Goal: Contribute content

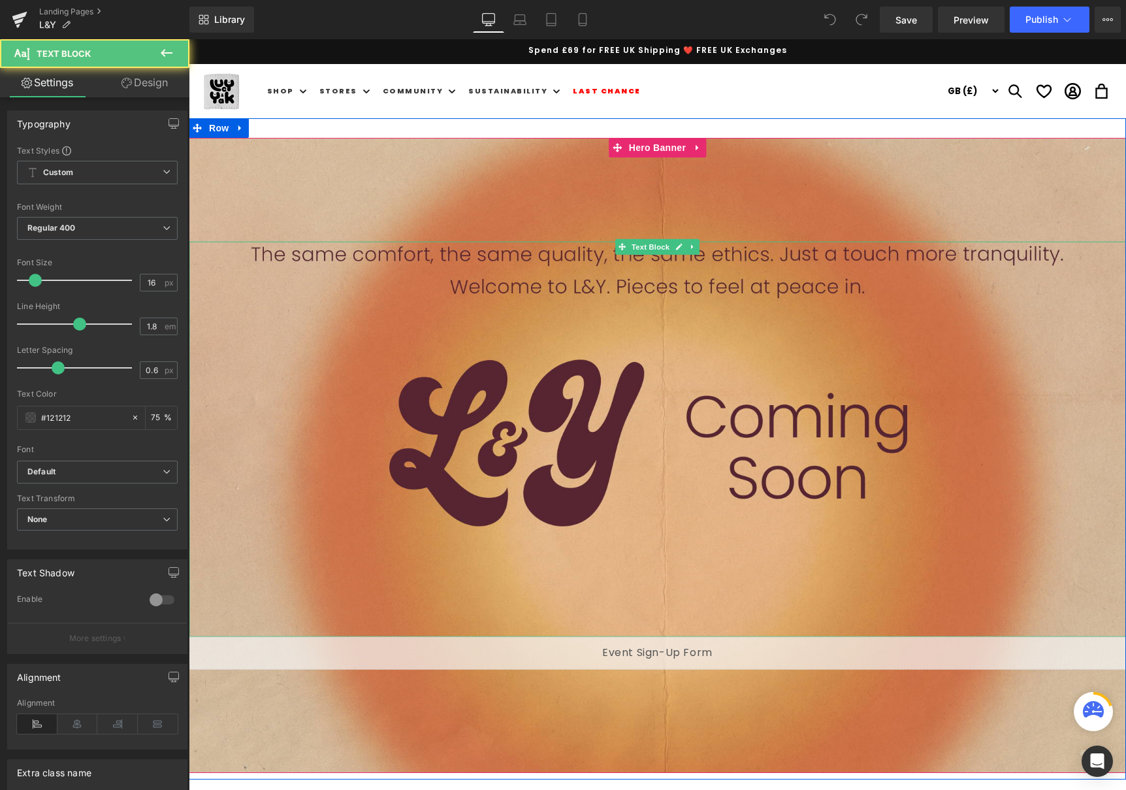
click at [402, 357] on p at bounding box center [657, 363] width 937 height 19
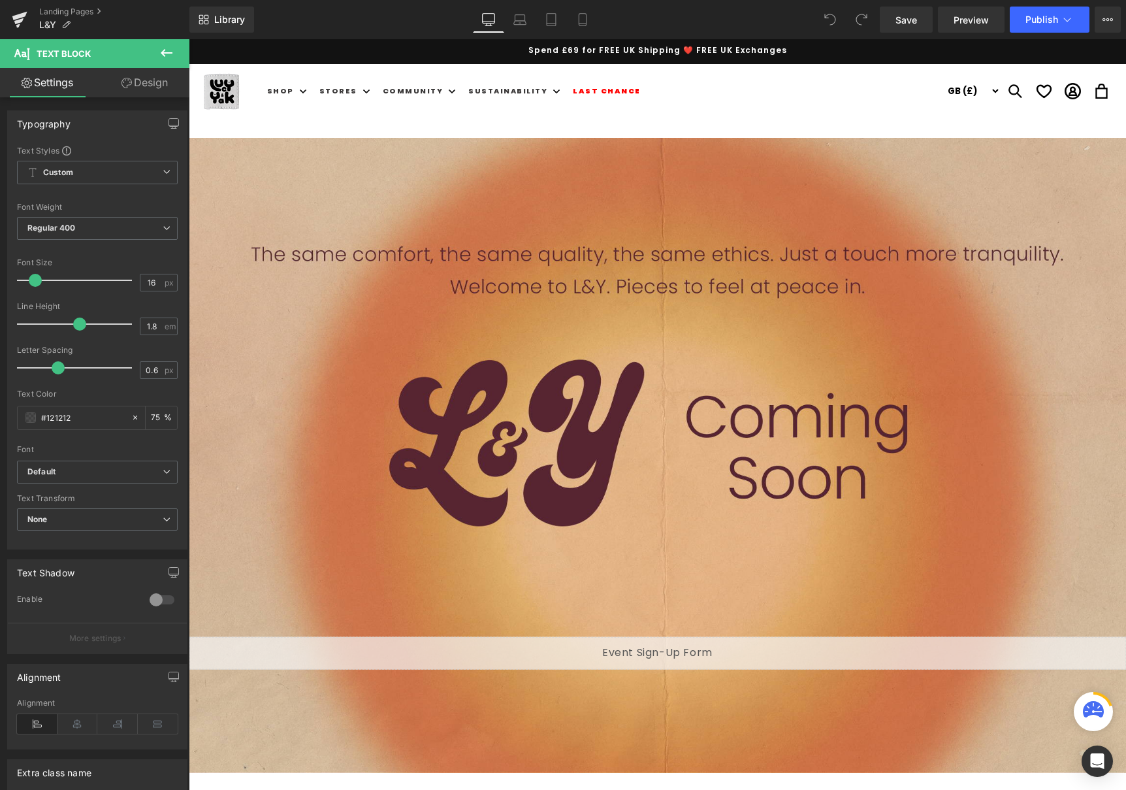
click at [164, 50] on icon at bounding box center [167, 53] width 12 height 8
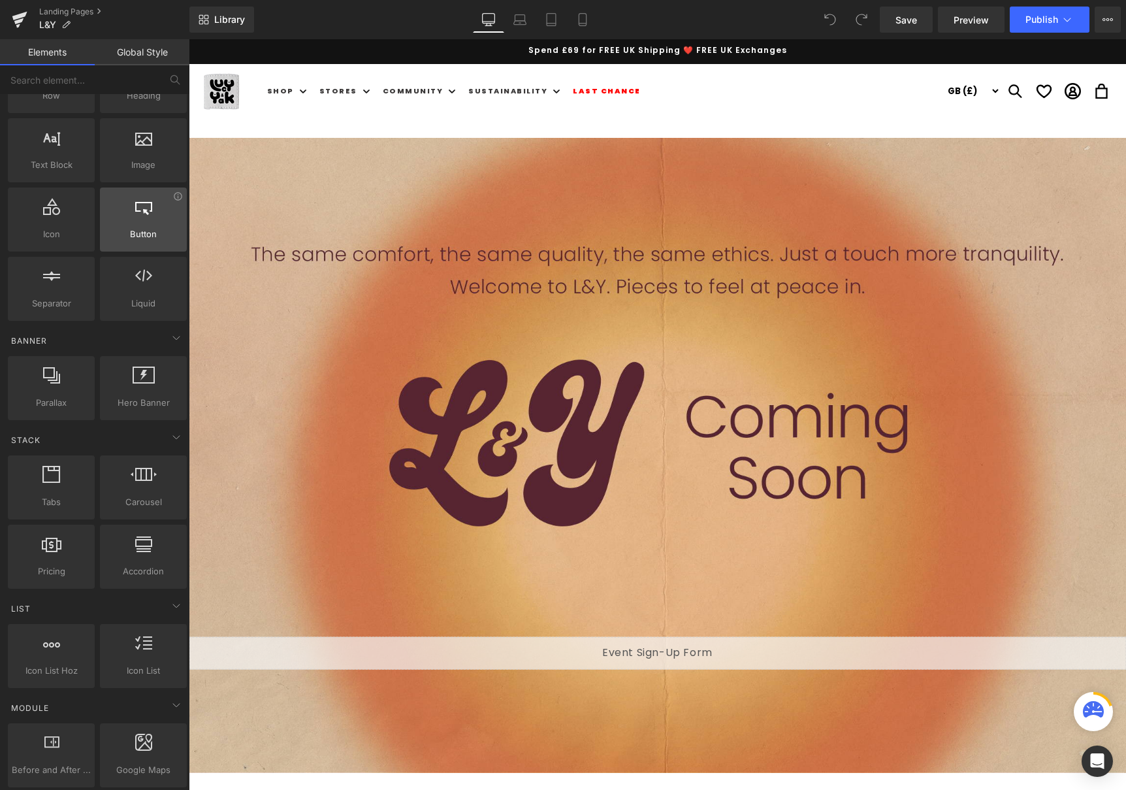
scroll to position [70, 0]
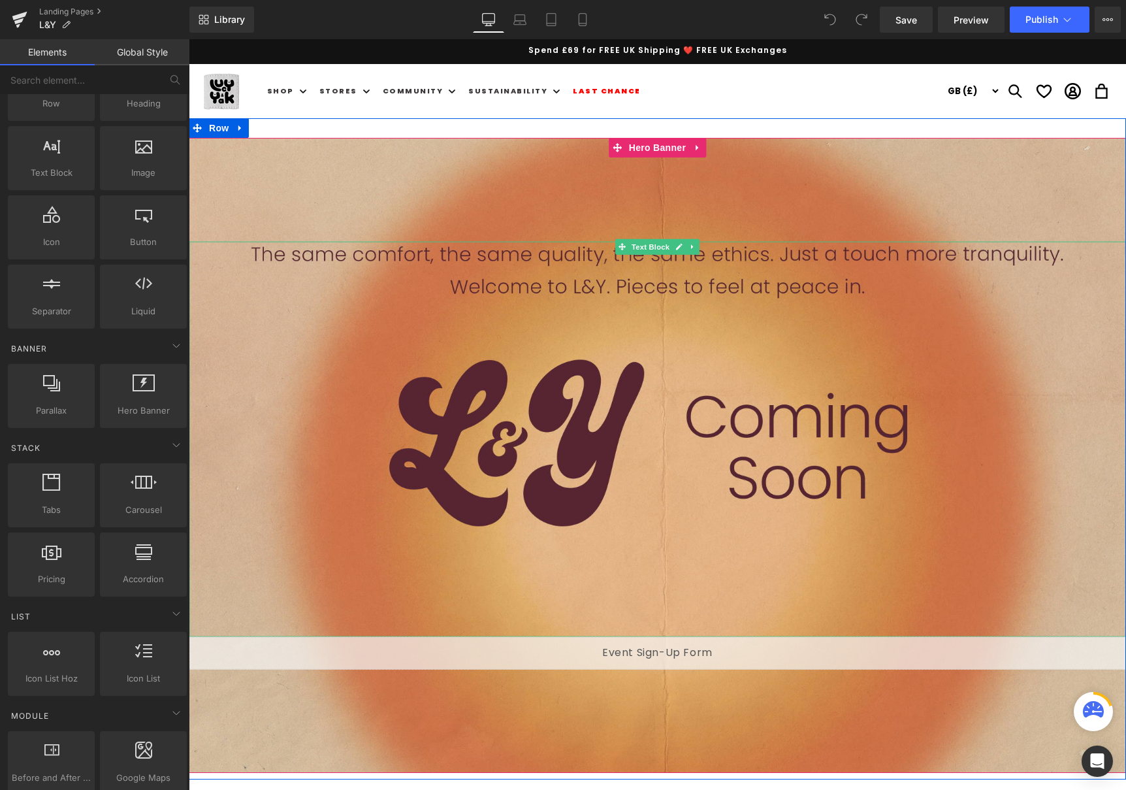
click at [382, 367] on p at bounding box center [657, 363] width 937 height 19
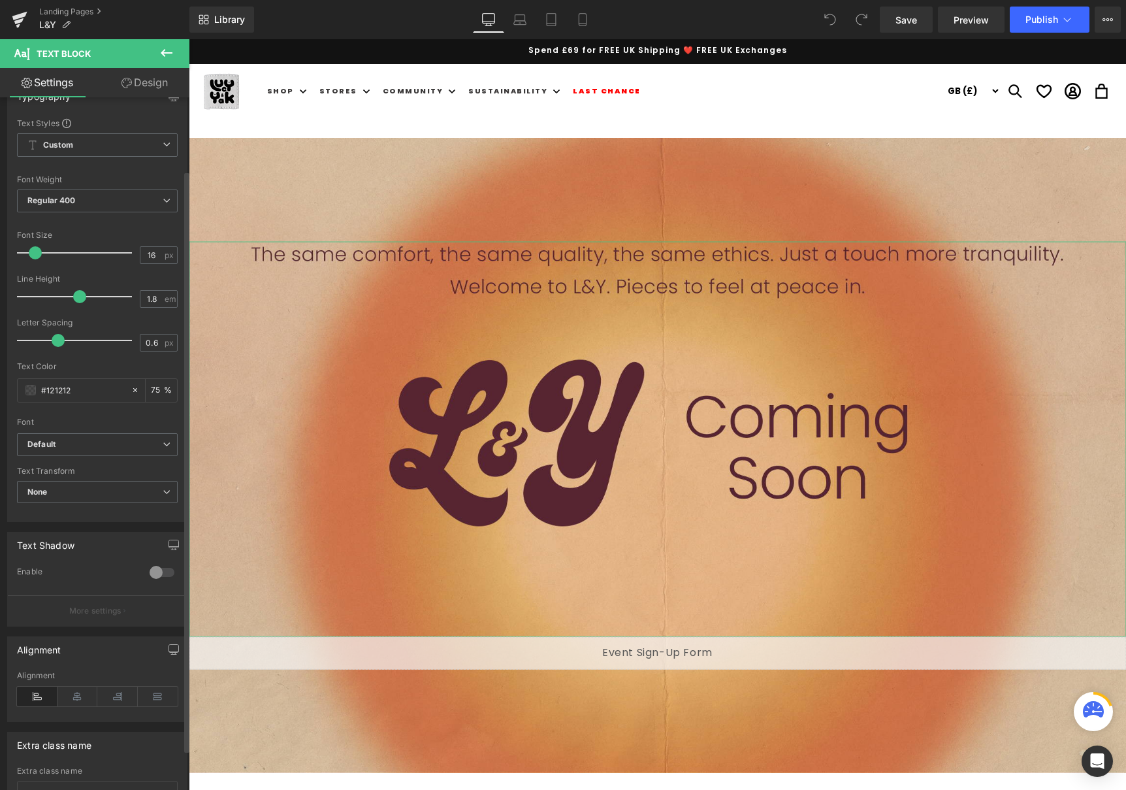
scroll to position [0, 0]
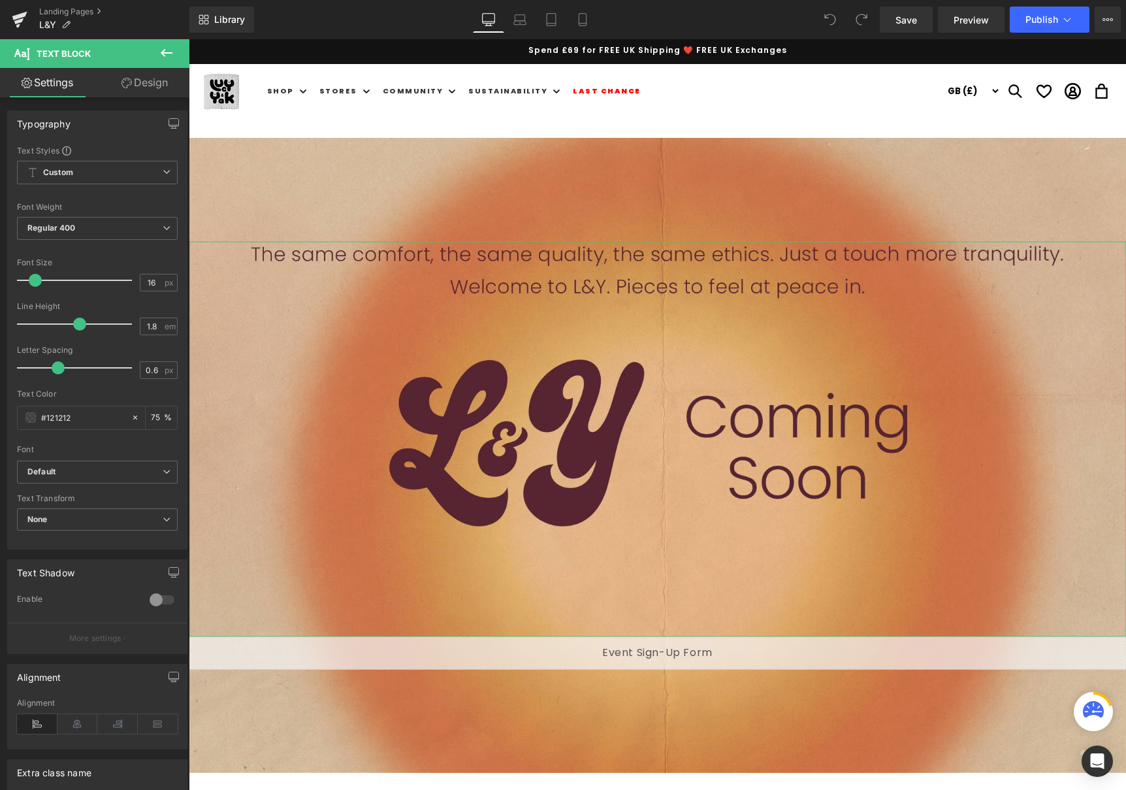
click at [126, 87] on icon at bounding box center [126, 83] width 10 height 10
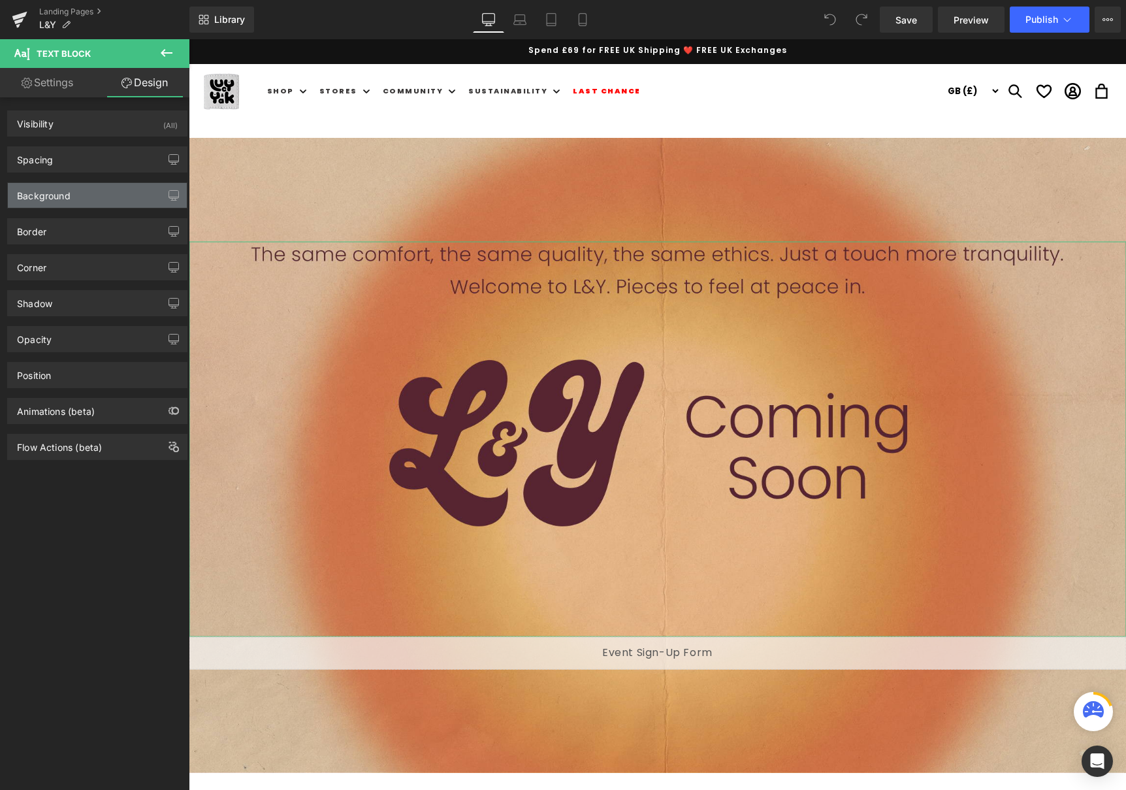
click at [82, 198] on div "Background" at bounding box center [97, 195] width 179 height 25
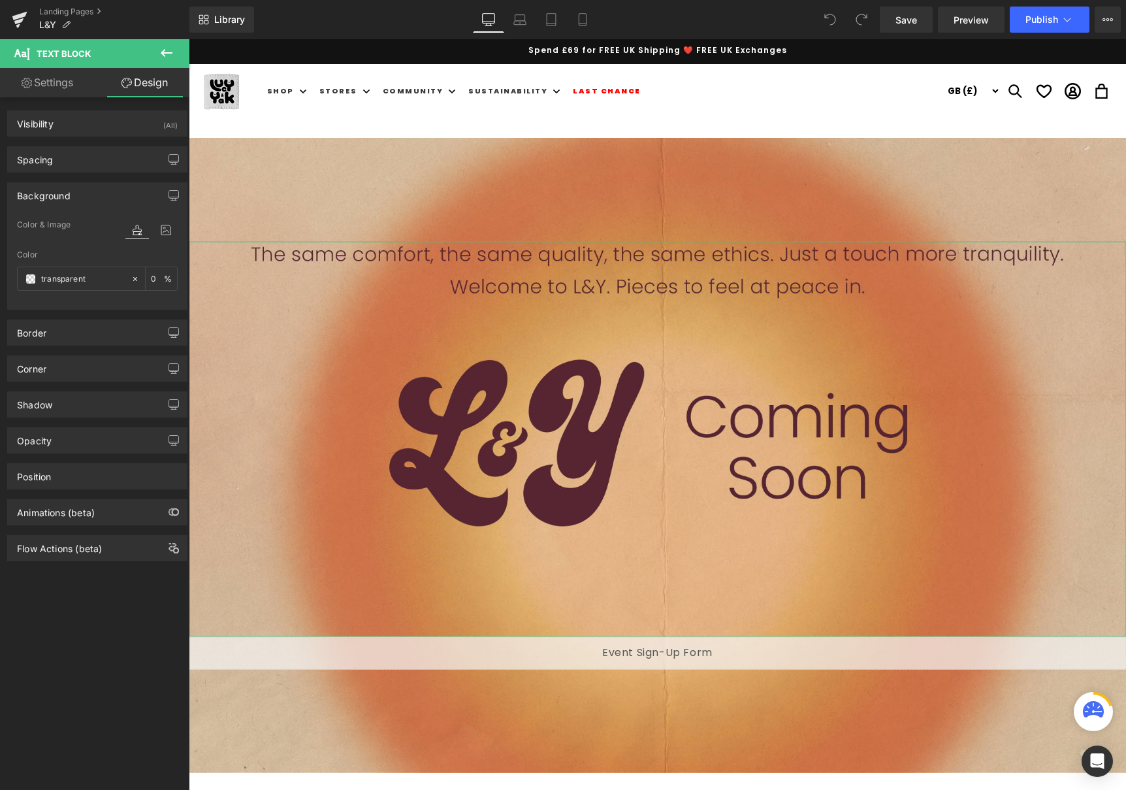
click at [80, 198] on div "Background" at bounding box center [97, 195] width 179 height 25
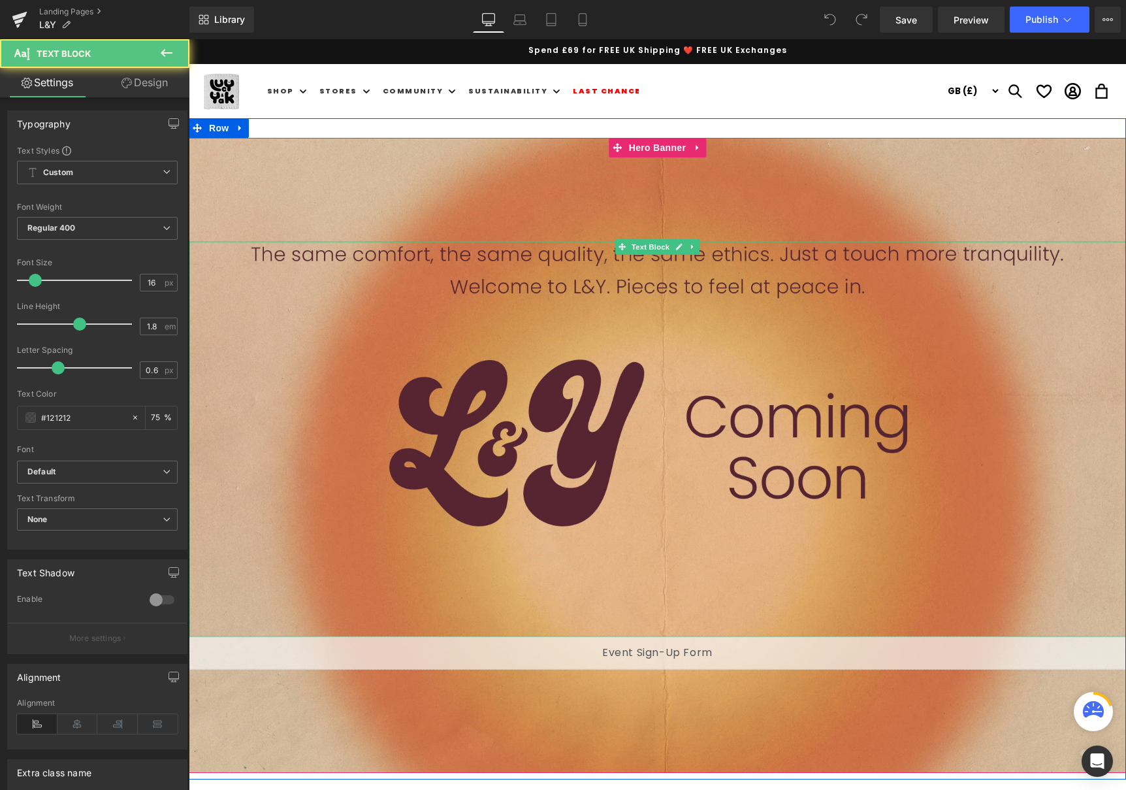
click at [379, 424] on p at bounding box center [657, 420] width 937 height 19
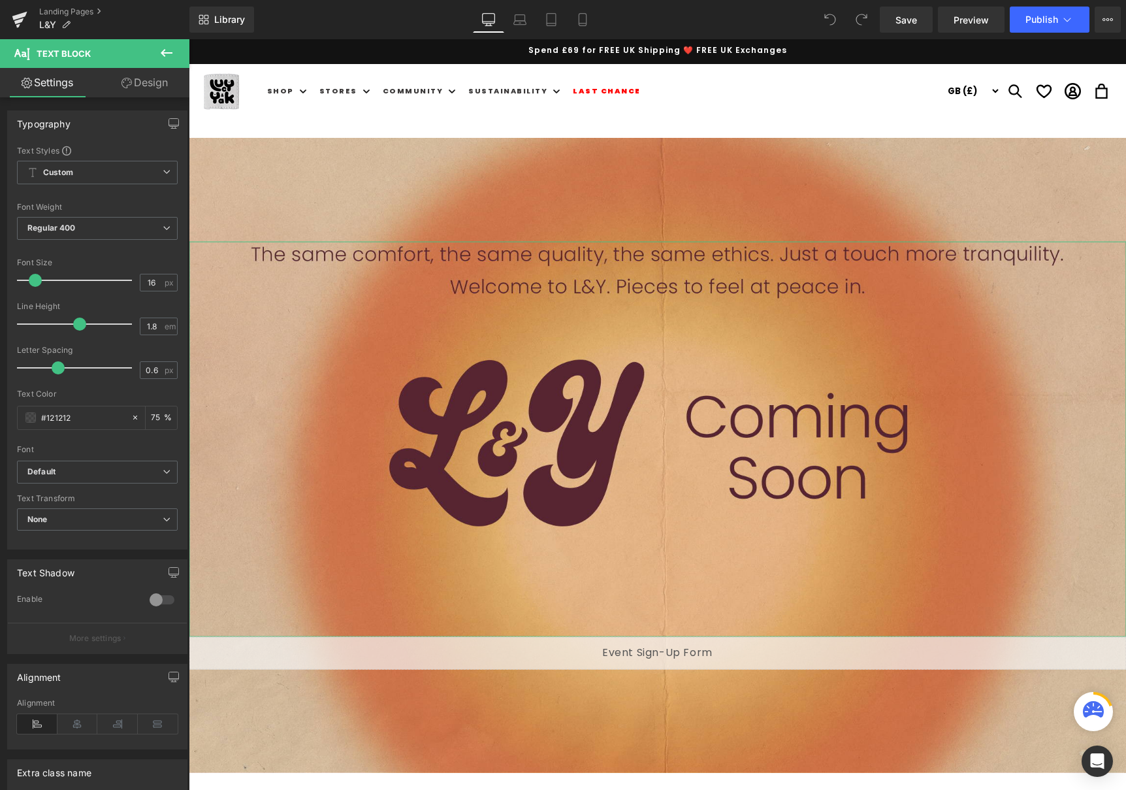
click at [135, 86] on link "Design" at bounding box center [144, 82] width 95 height 29
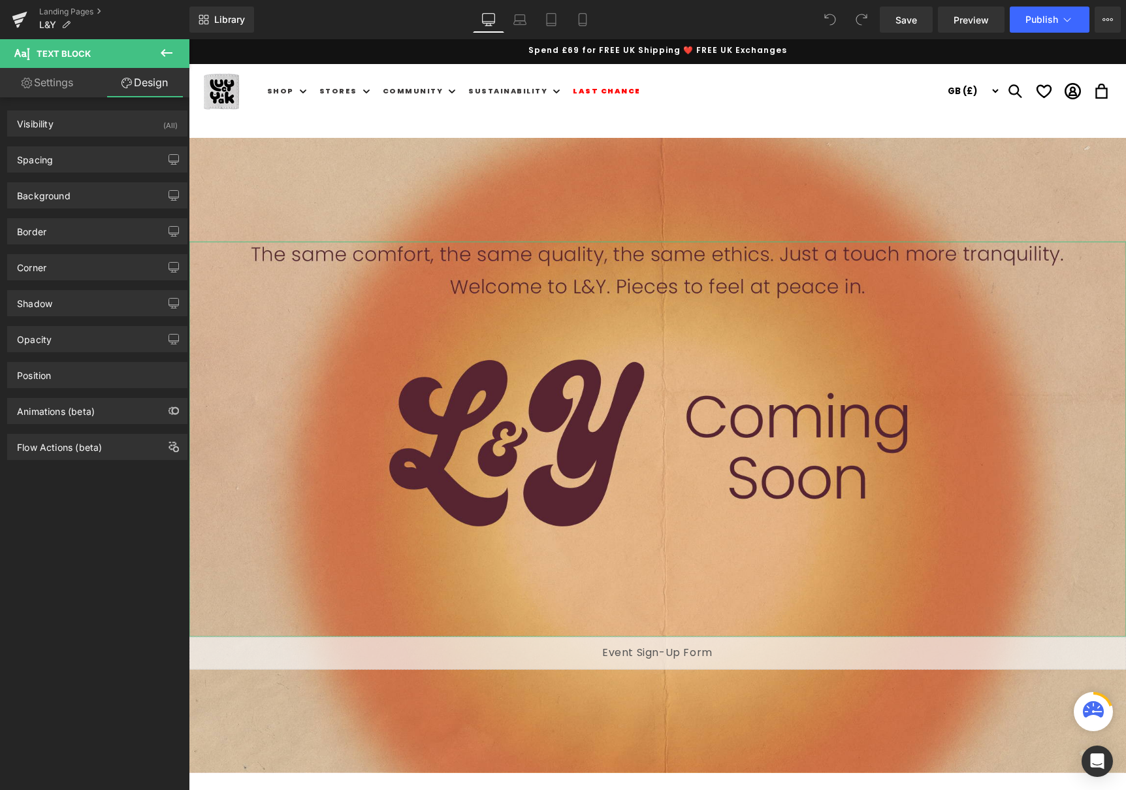
click at [44, 77] on link "Settings" at bounding box center [47, 82] width 95 height 29
type input "75"
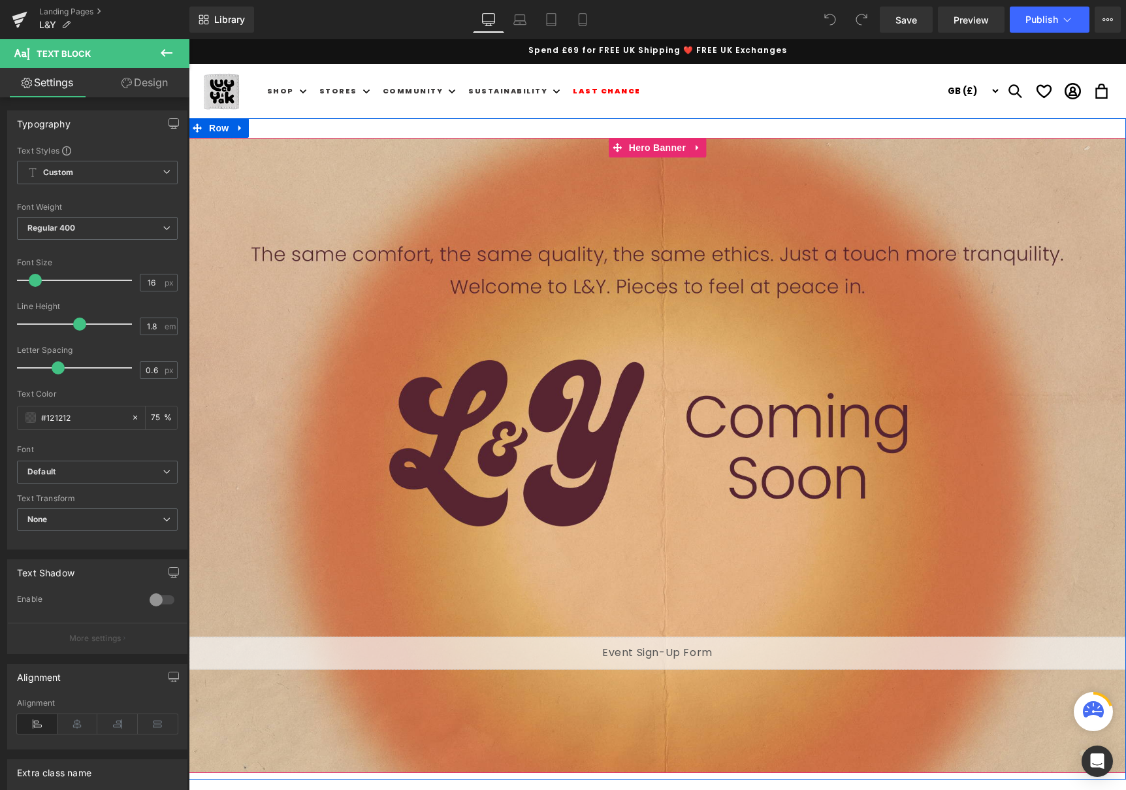
click at [584, 212] on div "Text Block Liquid" at bounding box center [657, 455] width 937 height 635
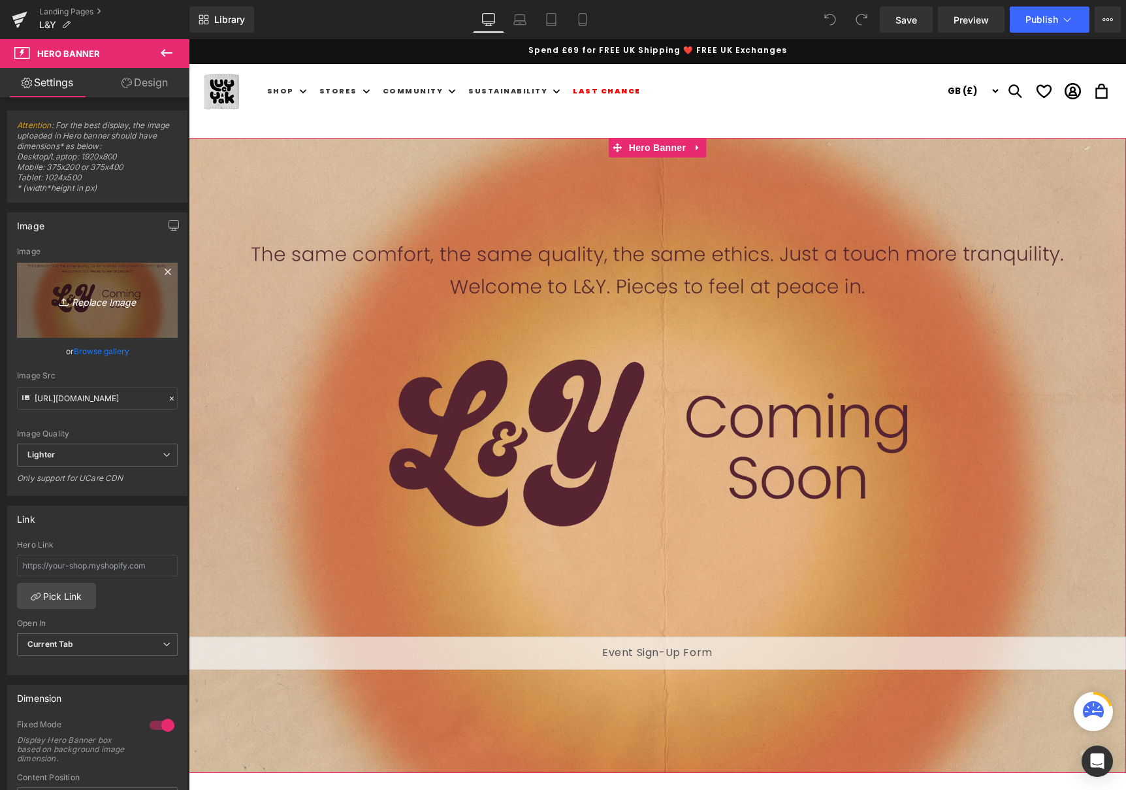
click at [102, 304] on icon "Replace Image" at bounding box center [97, 300] width 104 height 16
type input "C:\fakepath\L&Y WEB 41 (1).jpg"
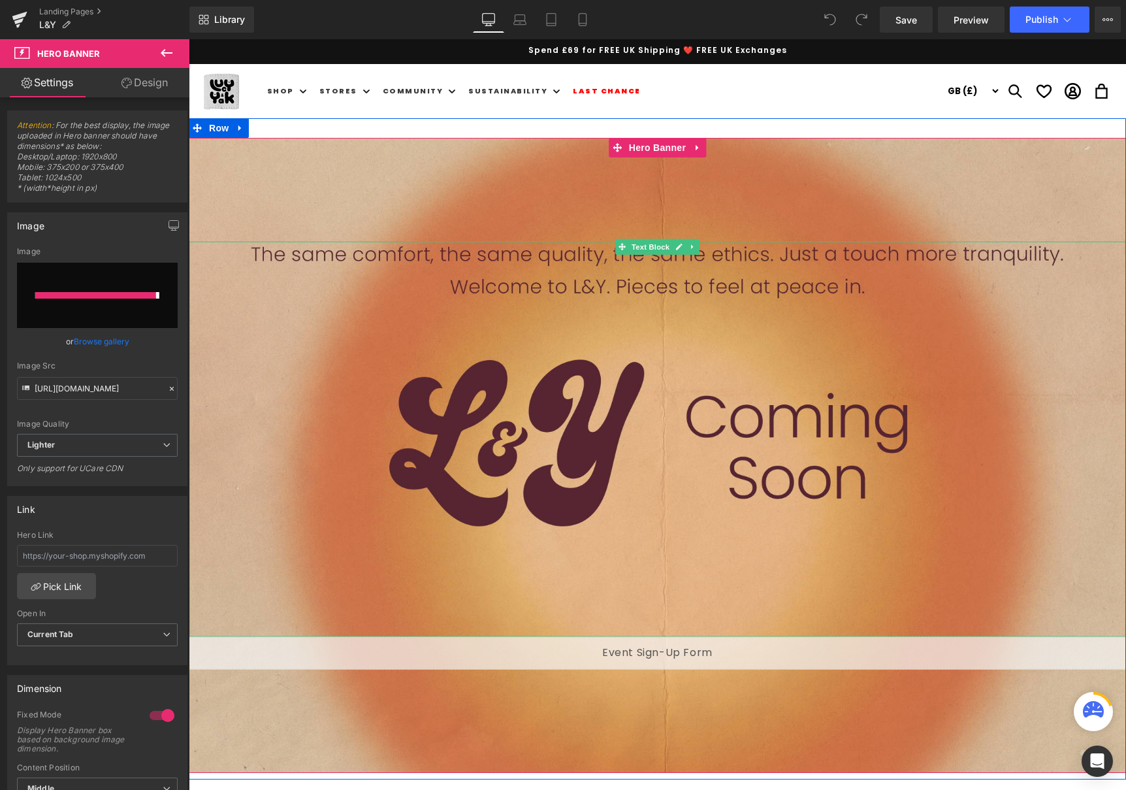
type input "https://ucarecdn.com/ecfaf899-0656-418e-a173-6316beb56678/-/format/auto/-/previ…"
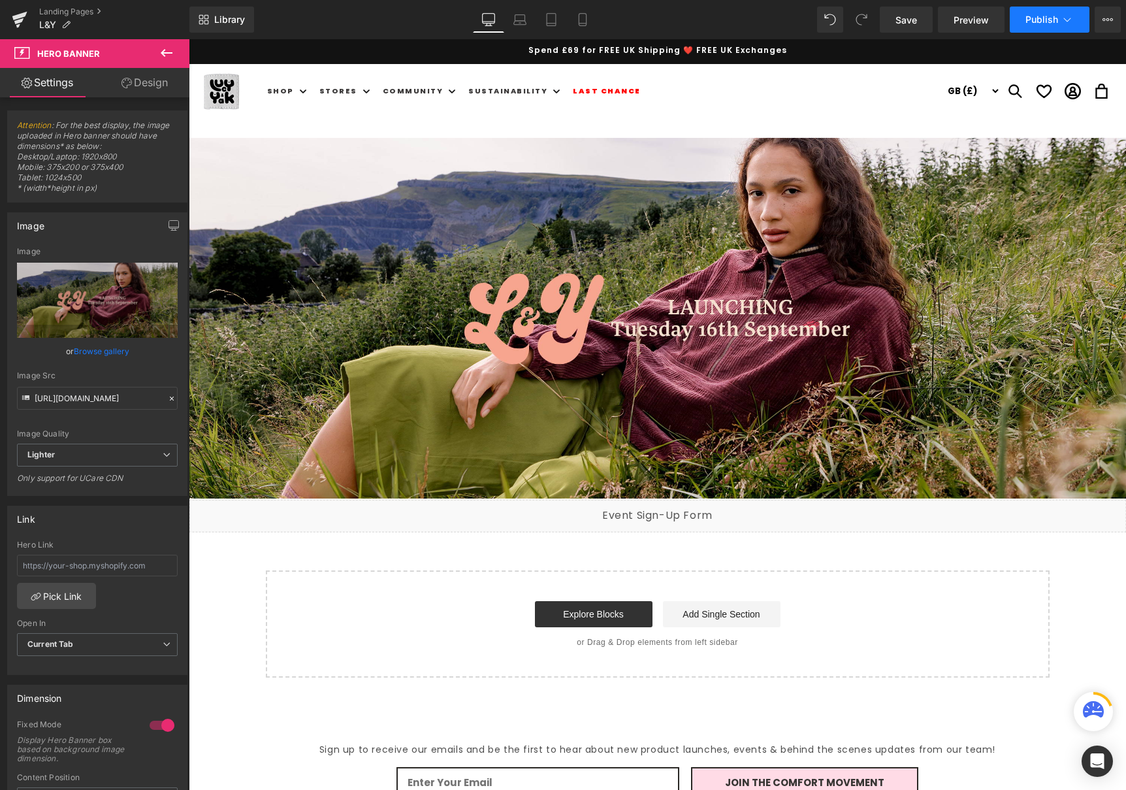
click at [1036, 16] on span "Publish" at bounding box center [1041, 19] width 33 height 10
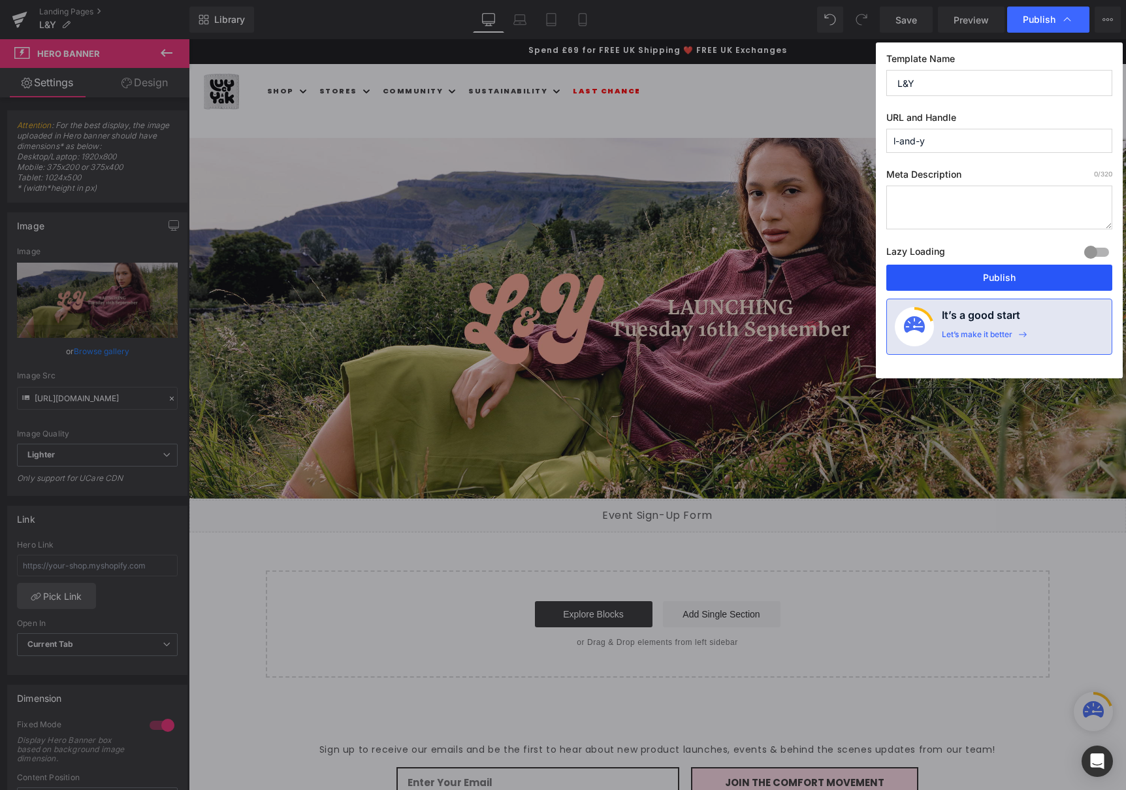
click at [1007, 274] on button "Publish" at bounding box center [999, 277] width 226 height 26
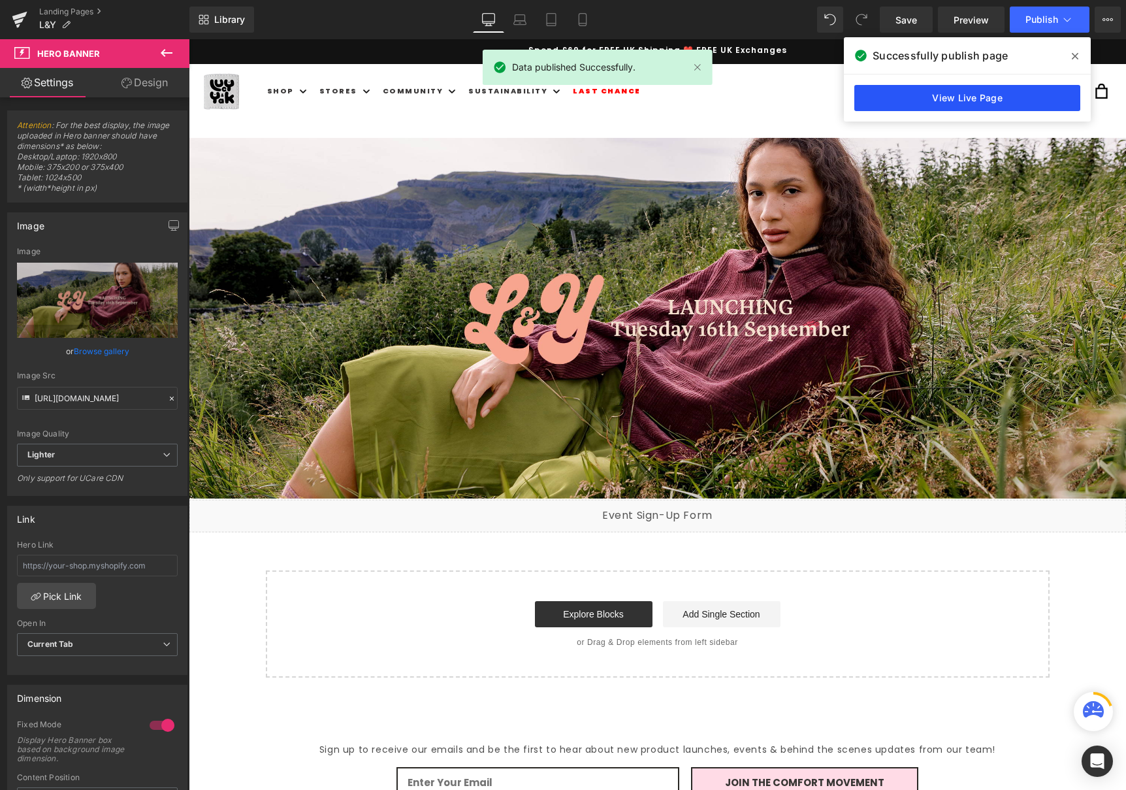
click at [975, 93] on link "View Live Page" at bounding box center [967, 98] width 226 height 26
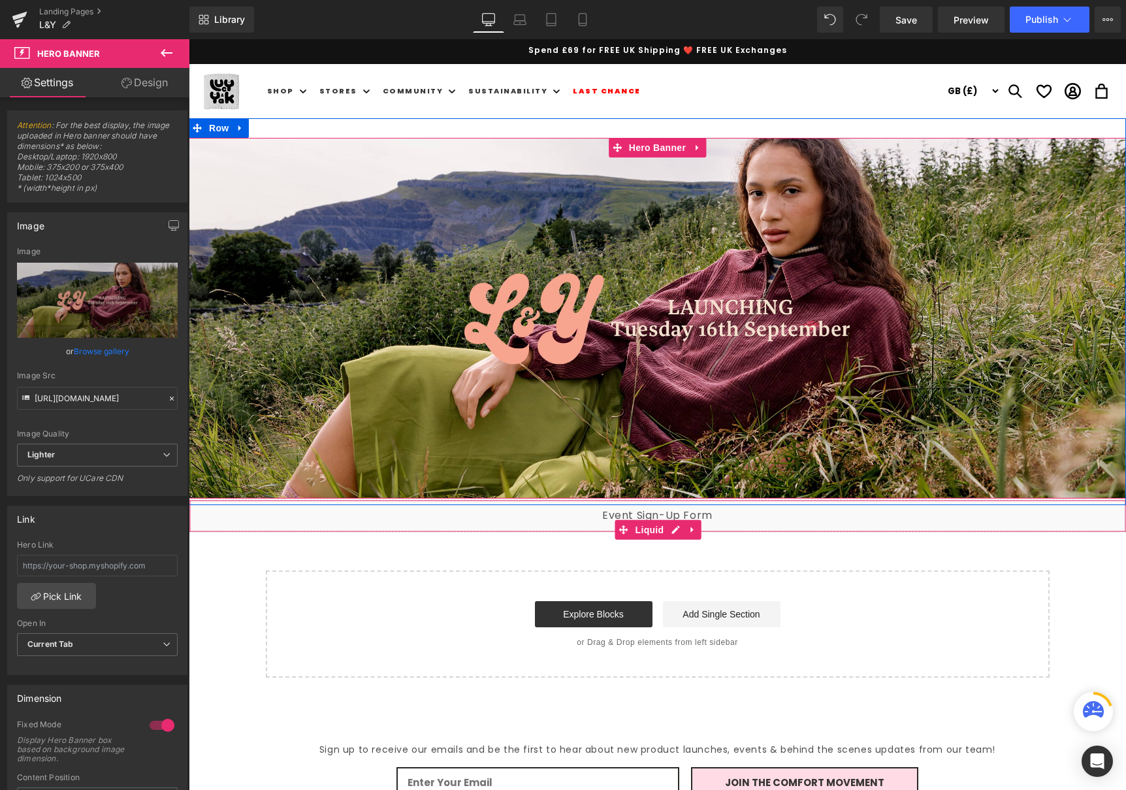
click at [429, 522] on div "Liquid" at bounding box center [657, 515] width 937 height 33
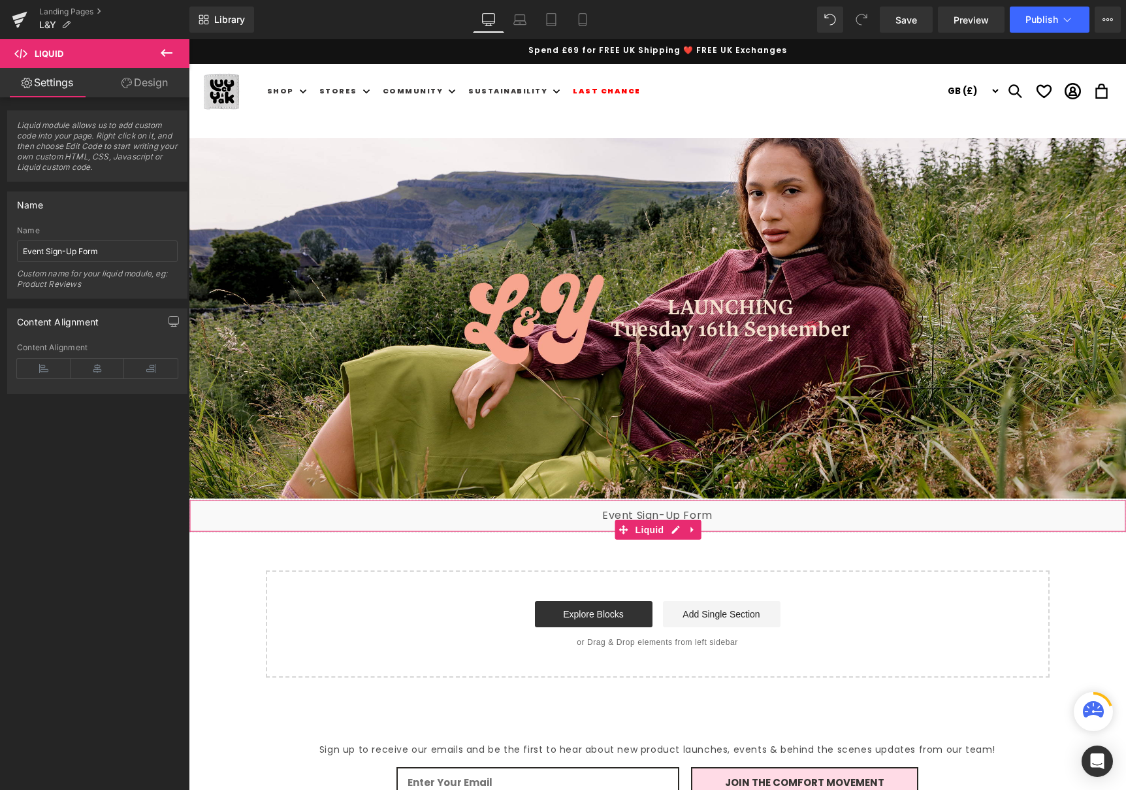
click at [135, 84] on link "Design" at bounding box center [144, 82] width 95 height 29
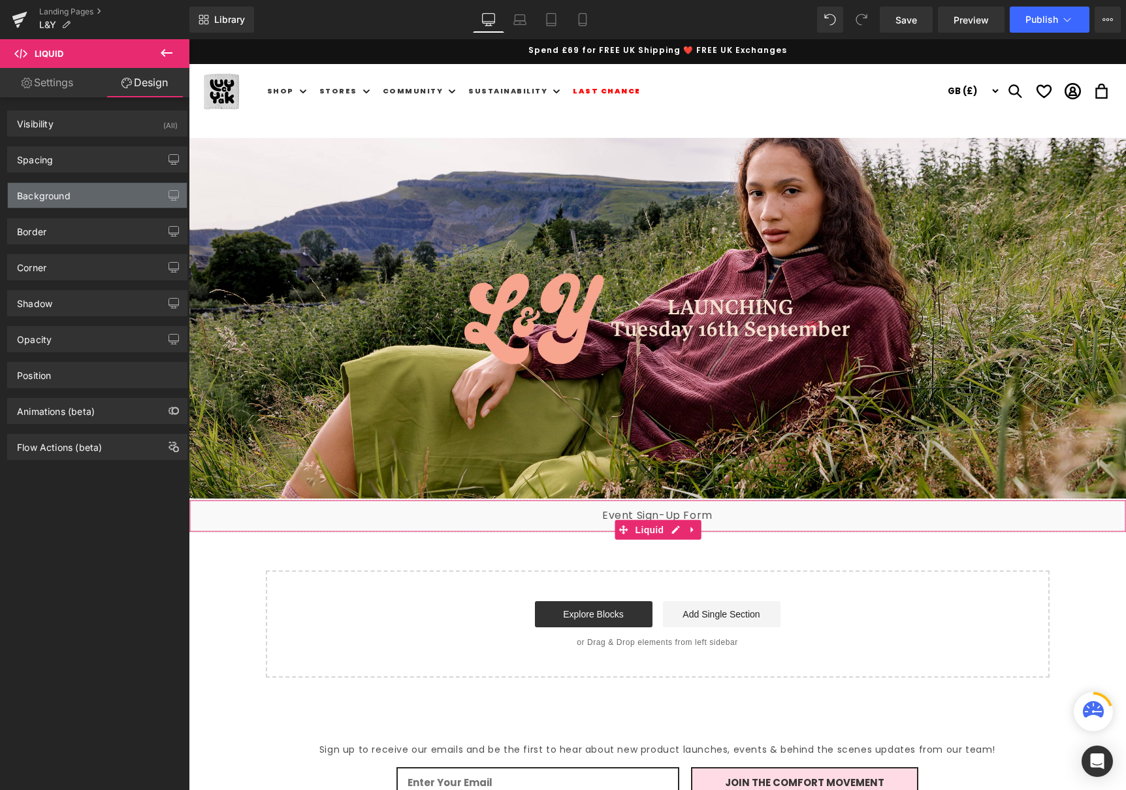
click at [113, 193] on div "Background" at bounding box center [97, 195] width 179 height 25
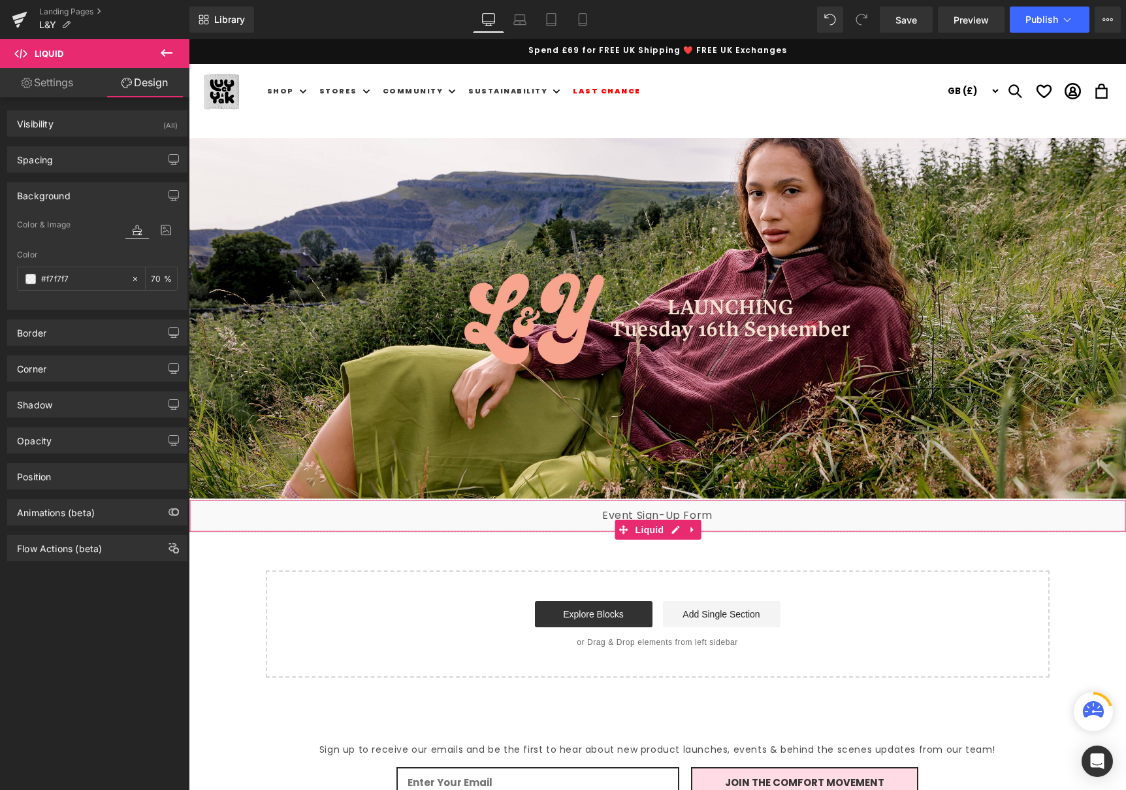
click at [79, 196] on div "Background" at bounding box center [97, 195] width 179 height 25
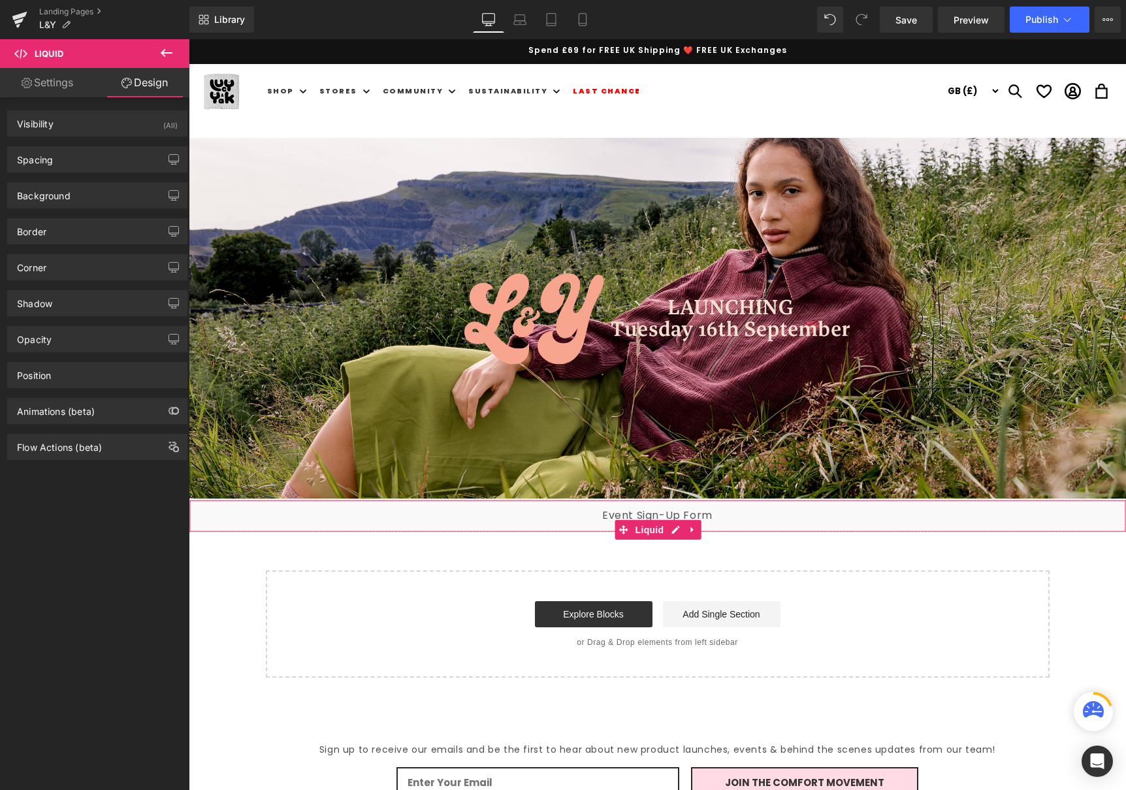
click at [39, 79] on link "Settings" at bounding box center [47, 82] width 95 height 29
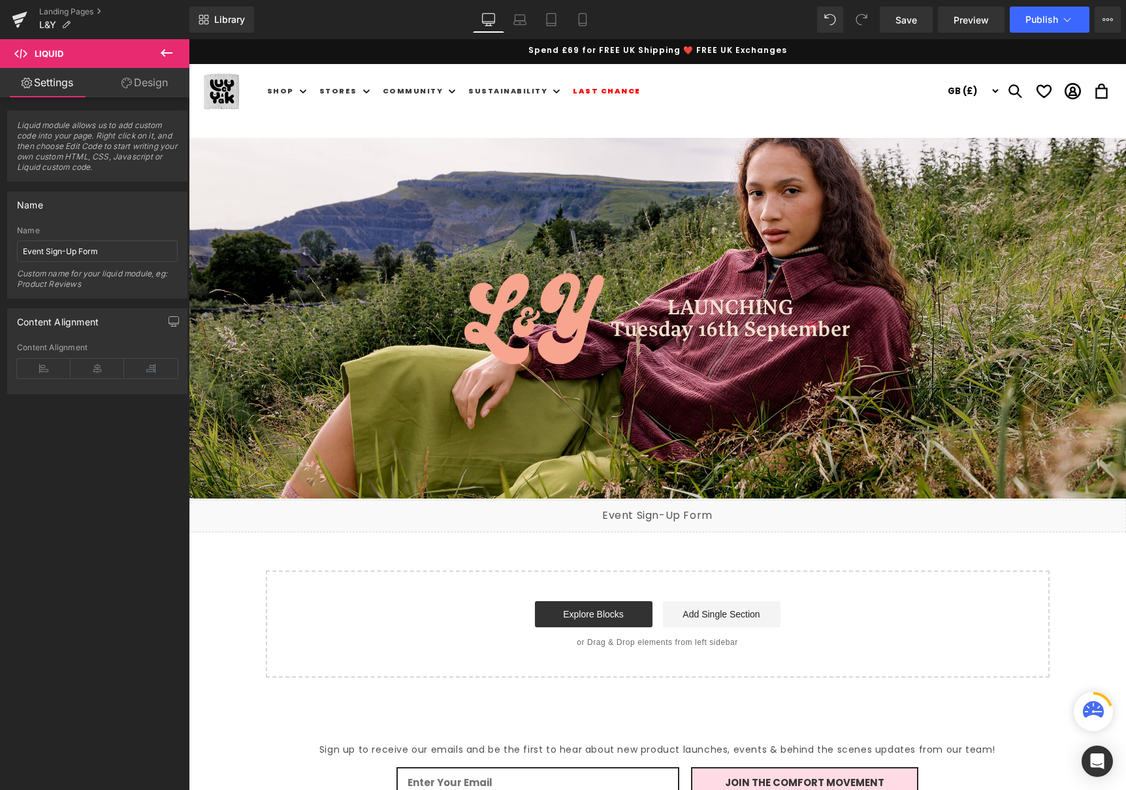
scroll to position [1, 0]
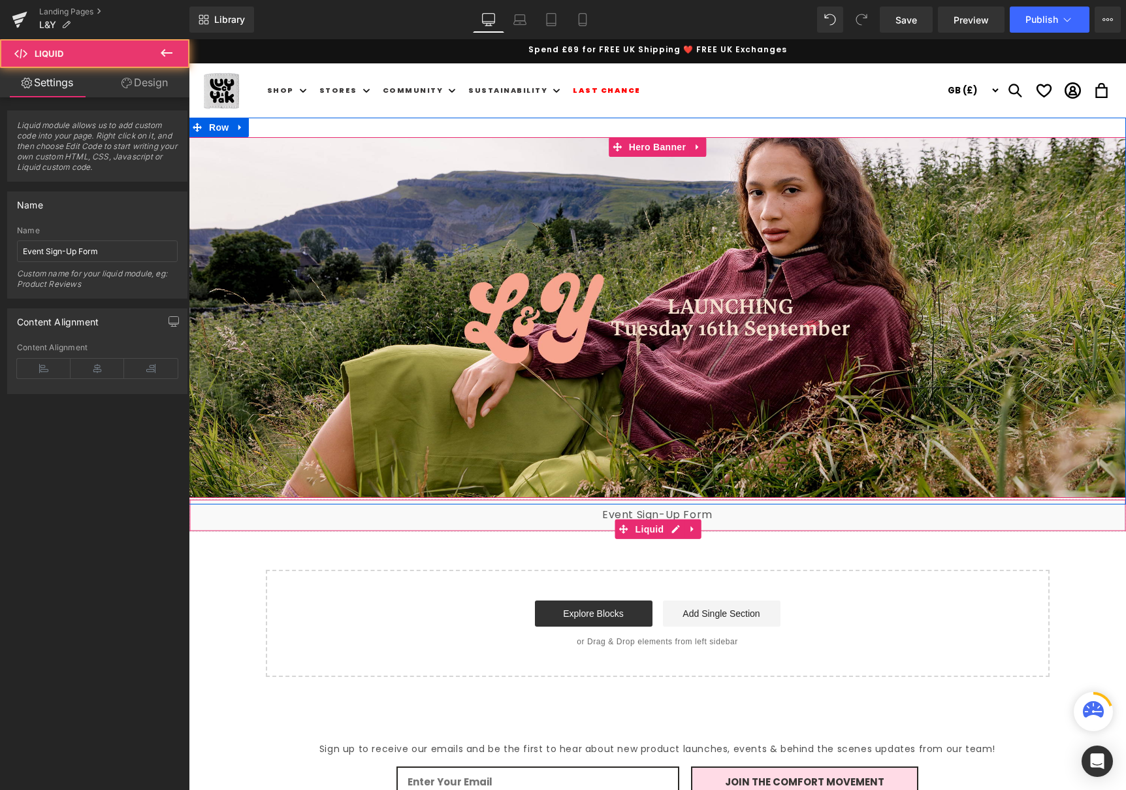
click at [276, 509] on div "Liquid" at bounding box center [657, 514] width 937 height 33
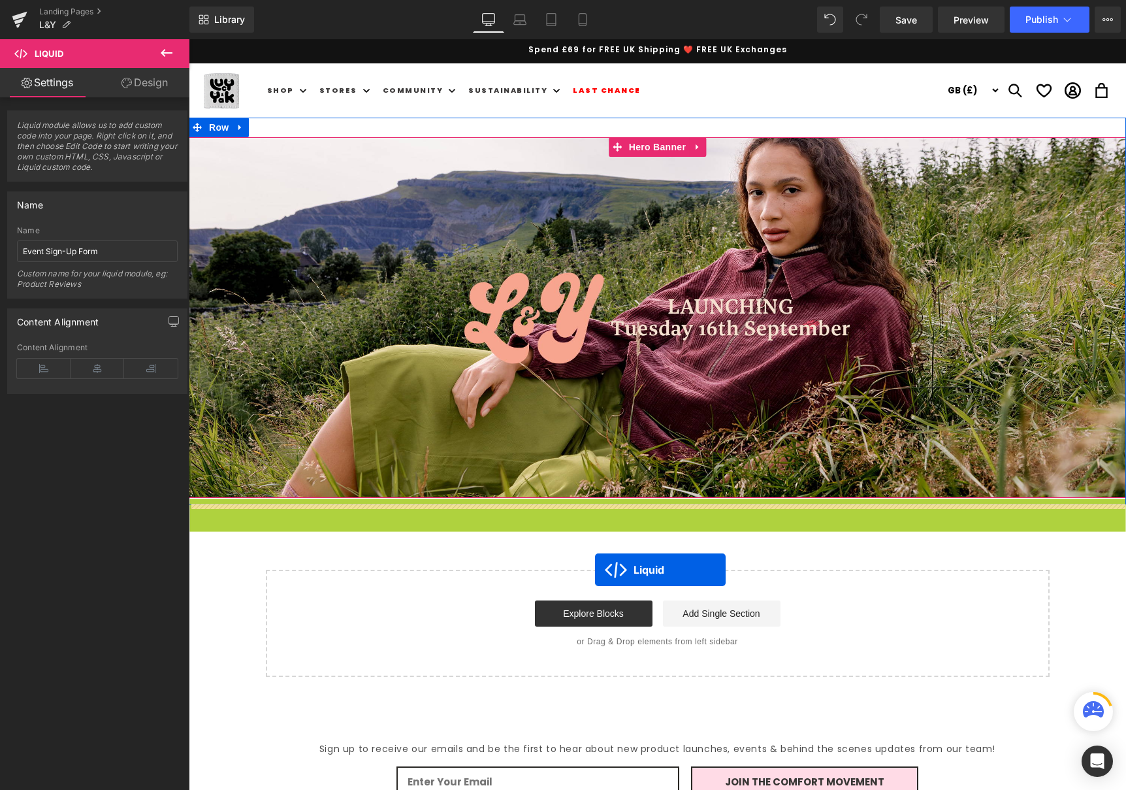
drag, startPoint x: 624, startPoint y: 528, endPoint x: 594, endPoint y: 564, distance: 46.4
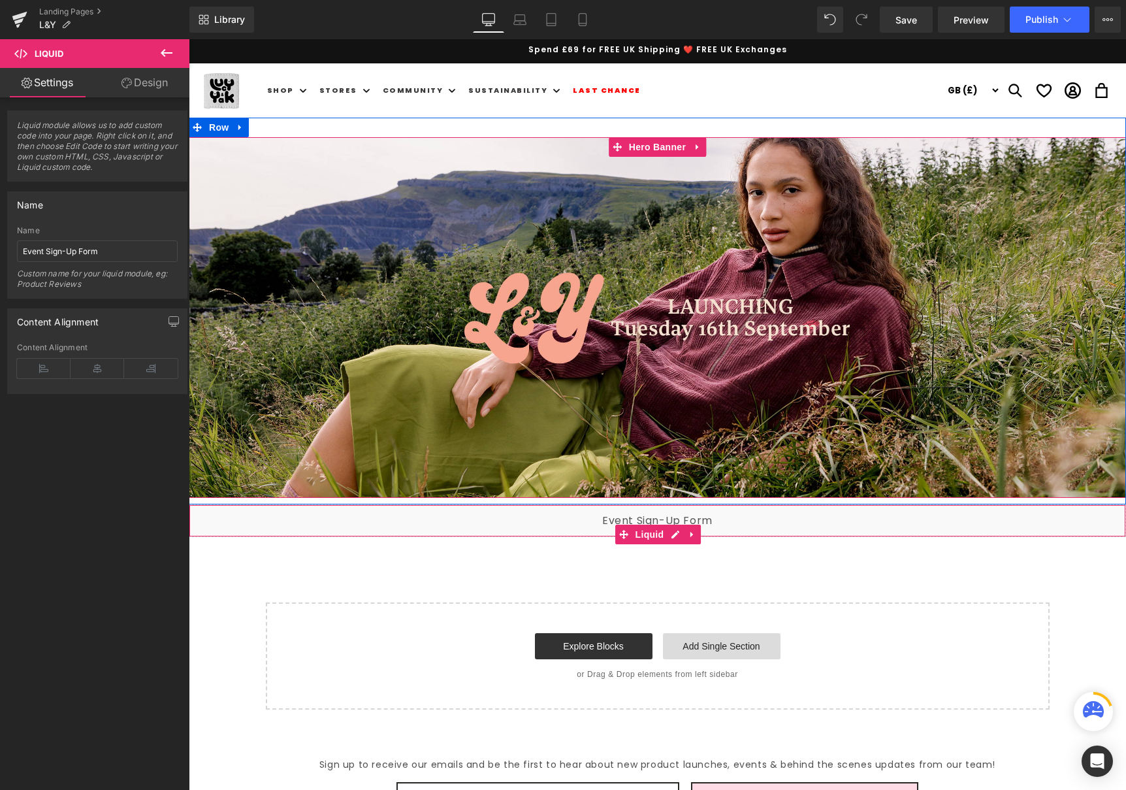
click at [685, 648] on link "Add Single Section" at bounding box center [722, 646] width 118 height 26
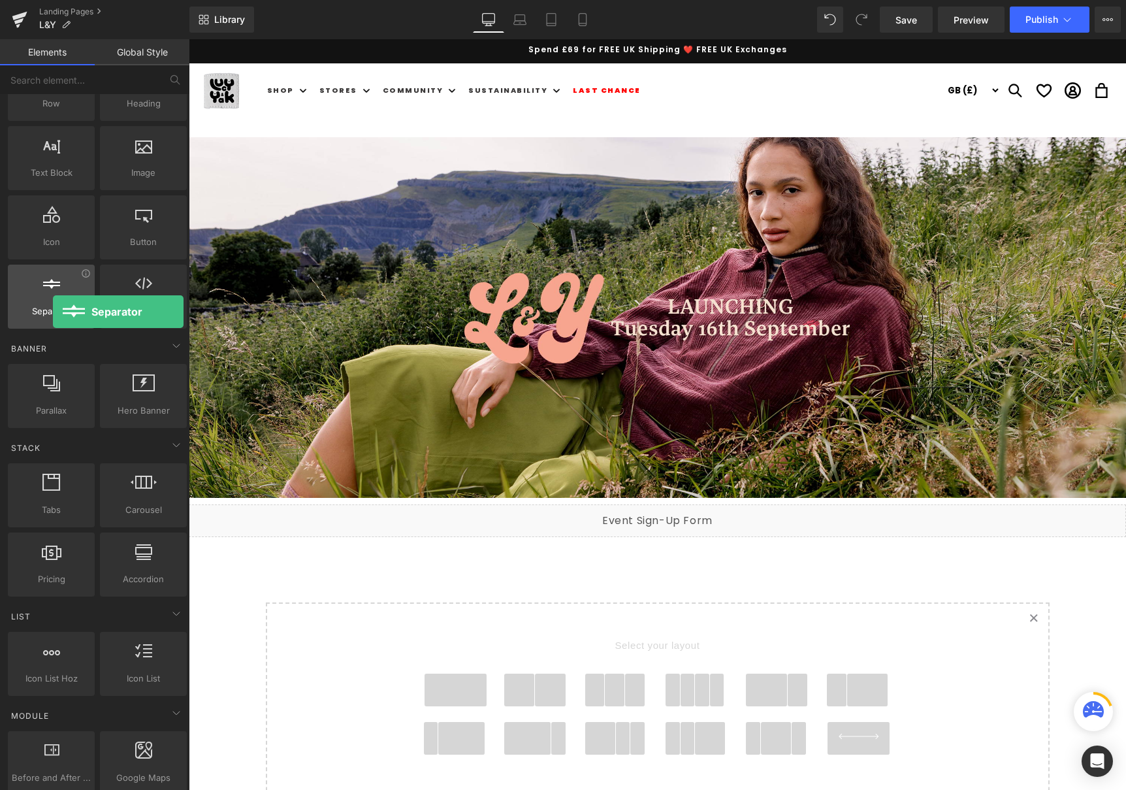
click at [53, 312] on span "Separator" at bounding box center [51, 311] width 79 height 14
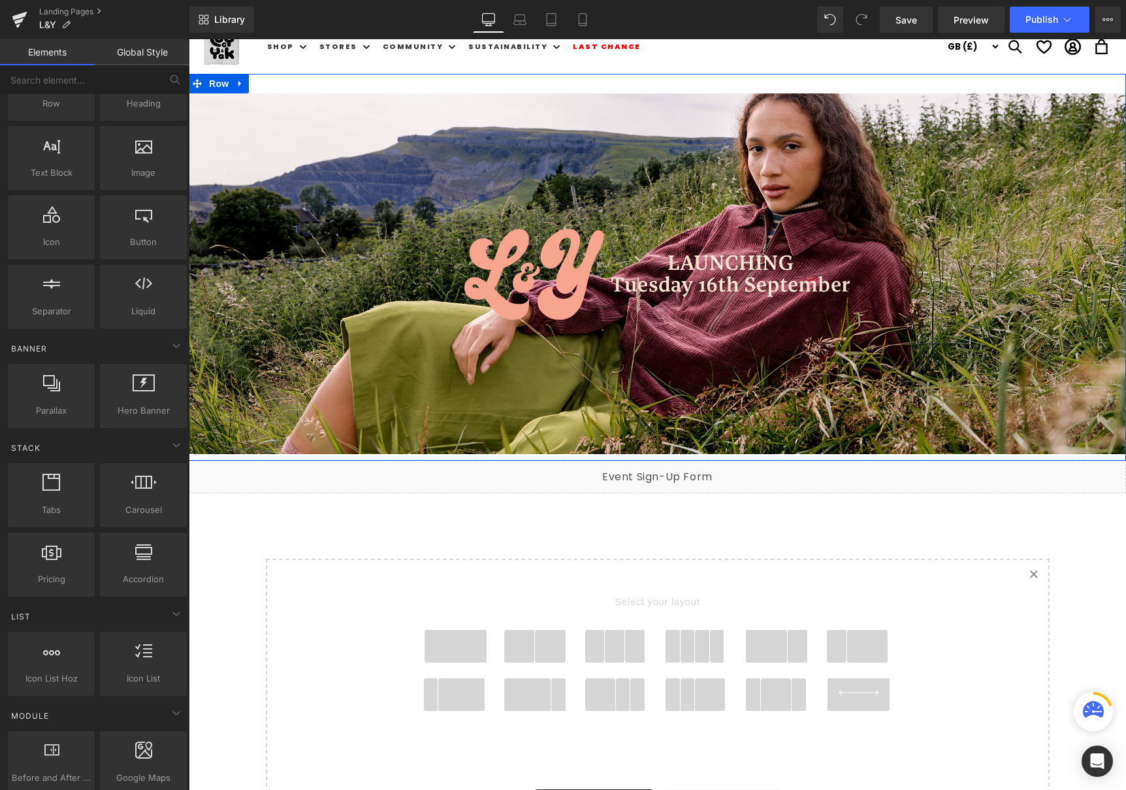
scroll to position [86, 0]
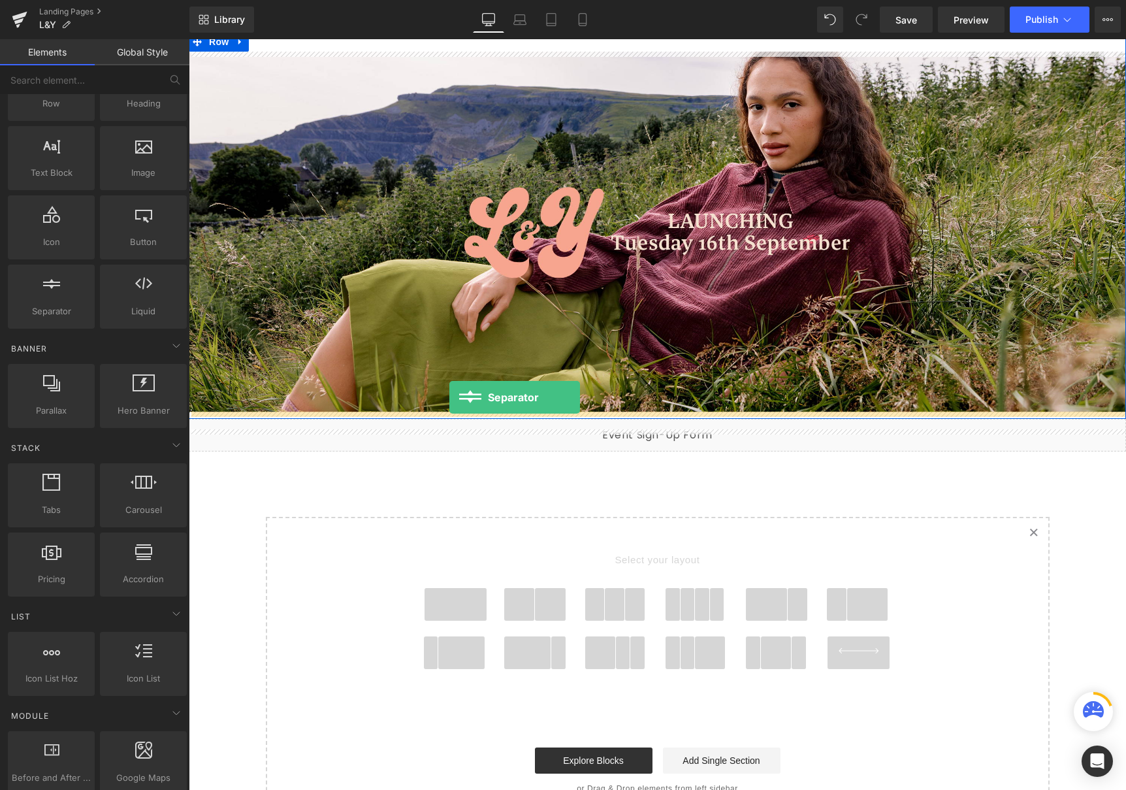
drag, startPoint x: 238, startPoint y: 327, endPoint x: 449, endPoint y: 397, distance: 222.8
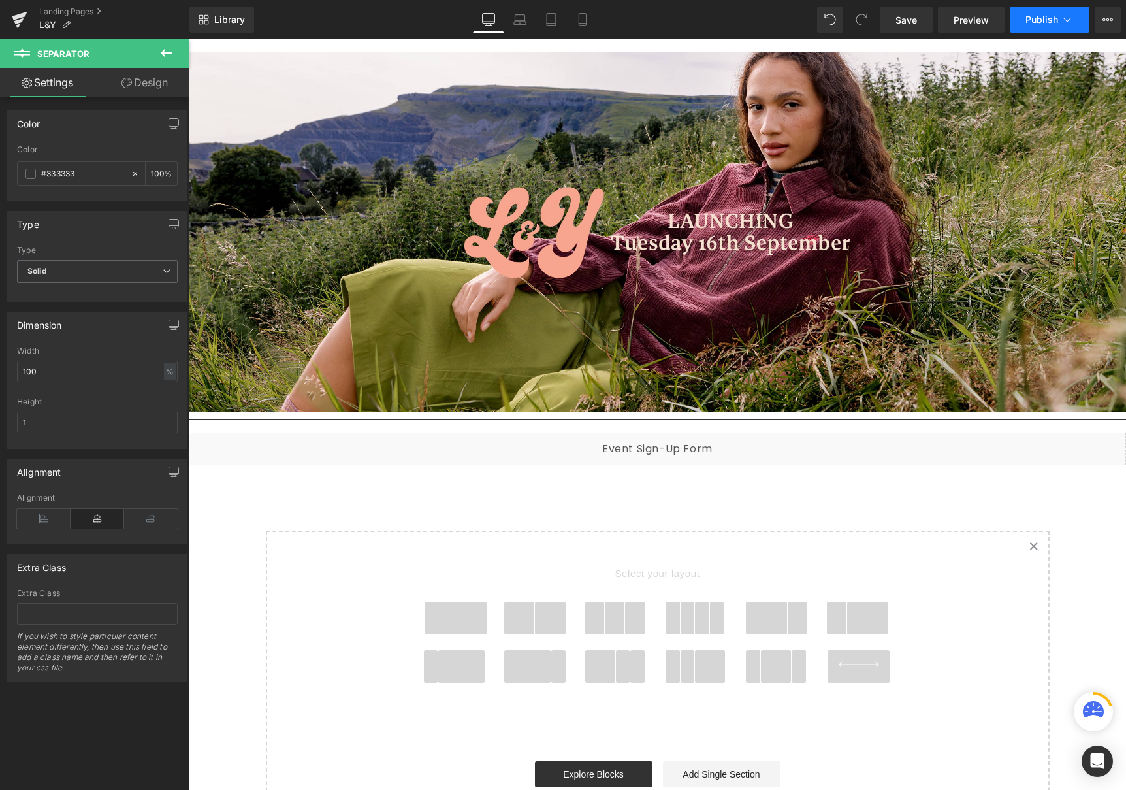
click at [1046, 20] on span "Publish" at bounding box center [1041, 19] width 33 height 10
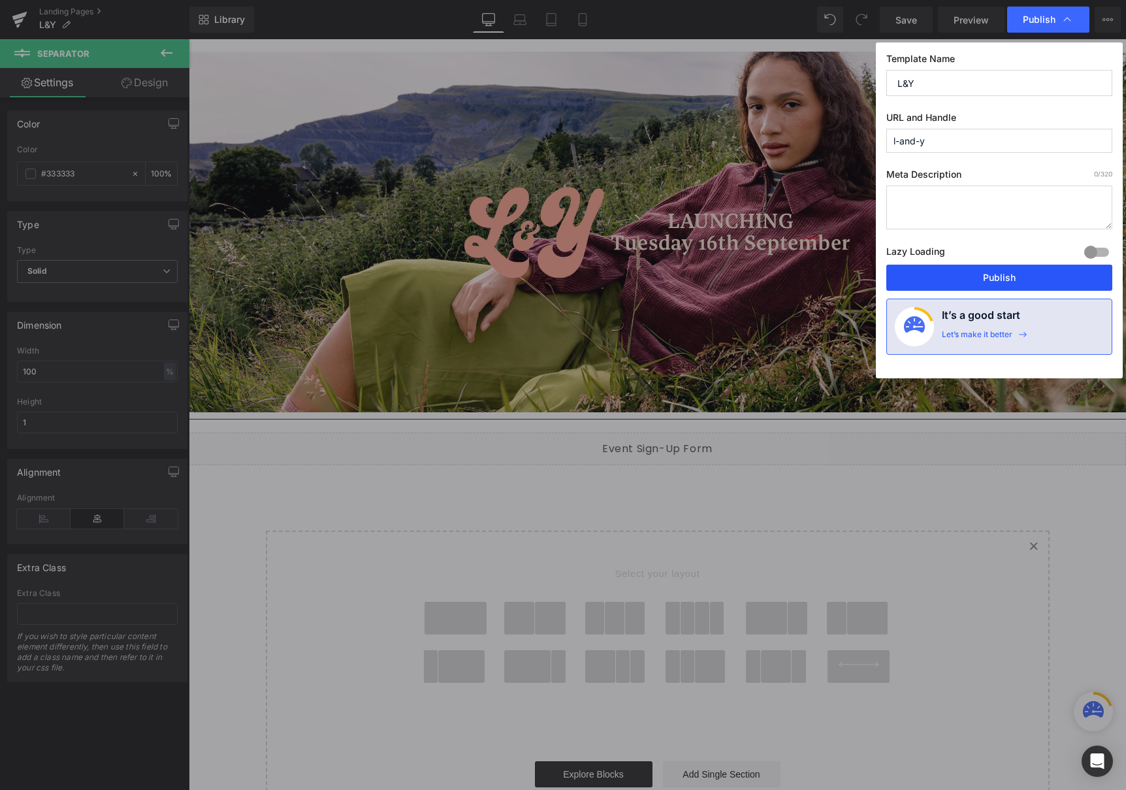
click at [976, 276] on button "Publish" at bounding box center [999, 277] width 226 height 26
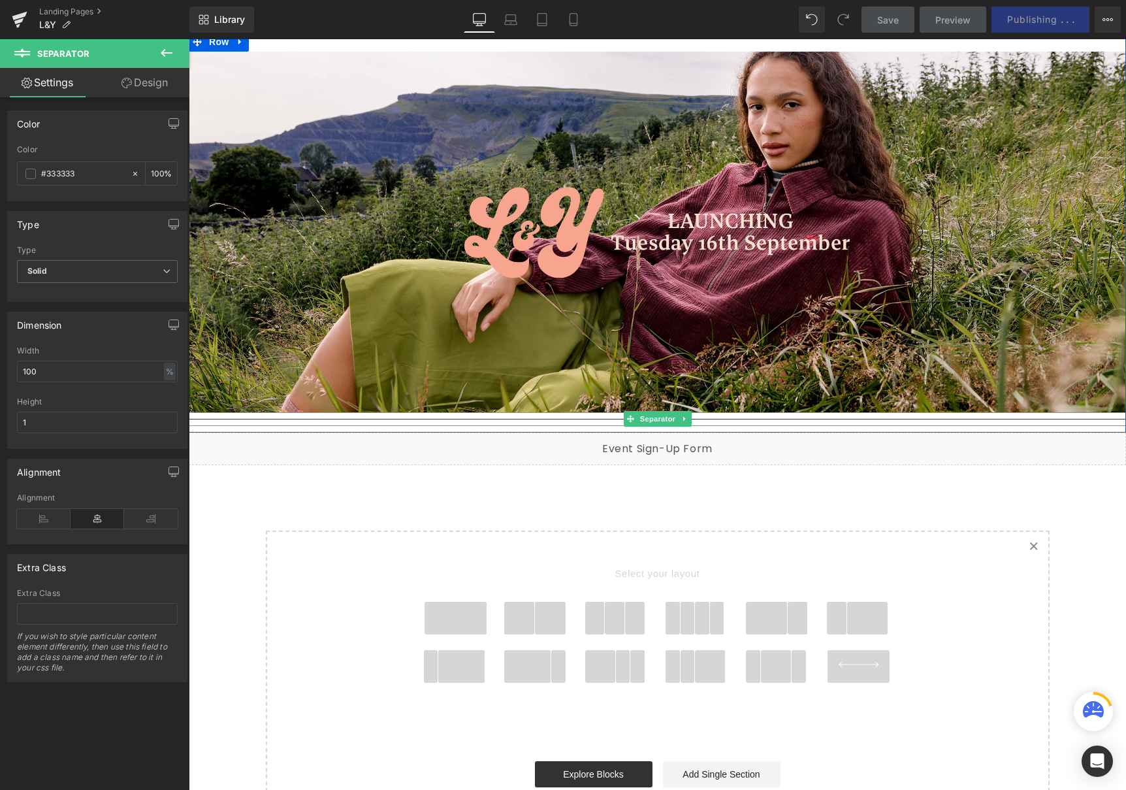
click at [560, 420] on hr at bounding box center [657, 422] width 937 height 7
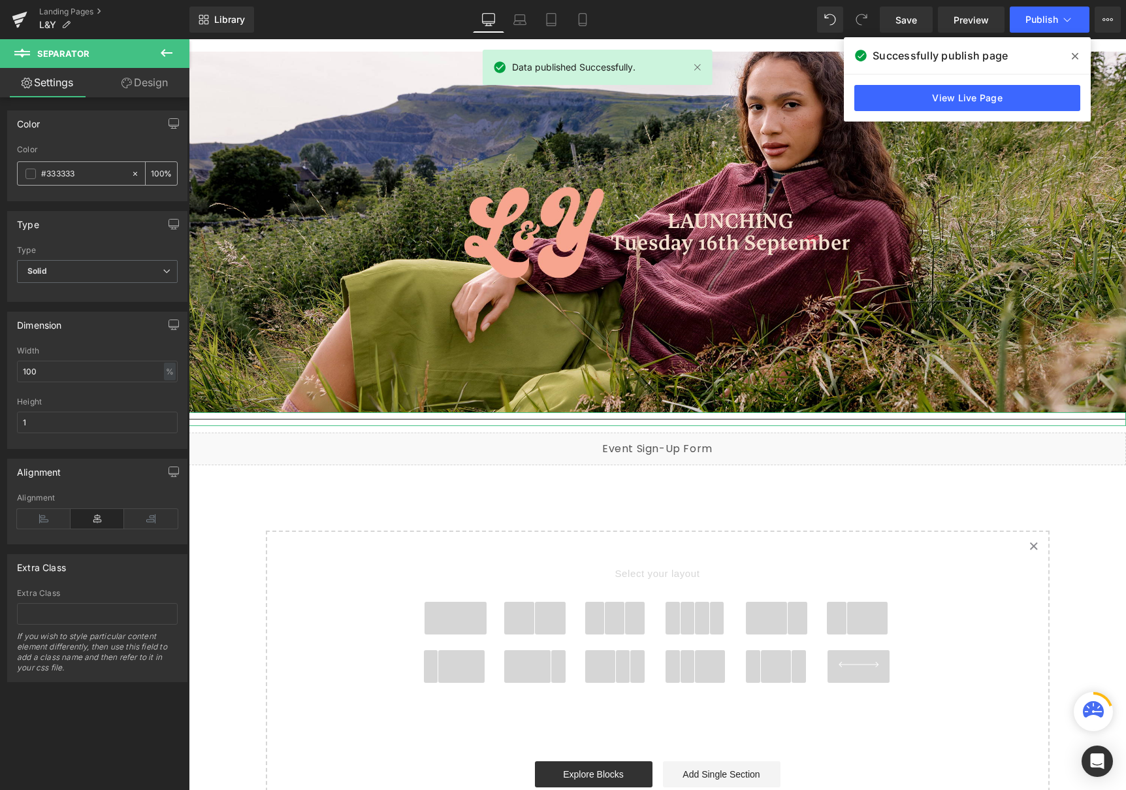
click at [131, 176] on icon at bounding box center [135, 173] width 9 height 9
type input "none"
type input "0"
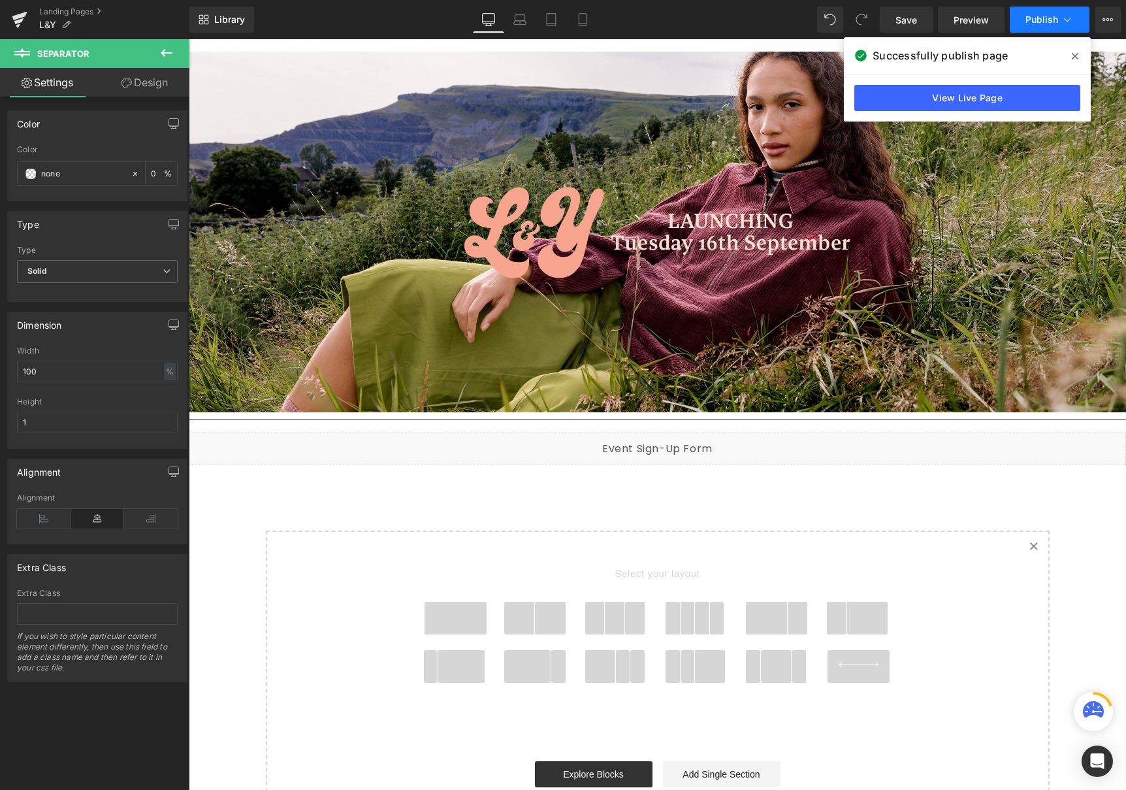
click at [1033, 17] on span "Publish" at bounding box center [1041, 19] width 33 height 10
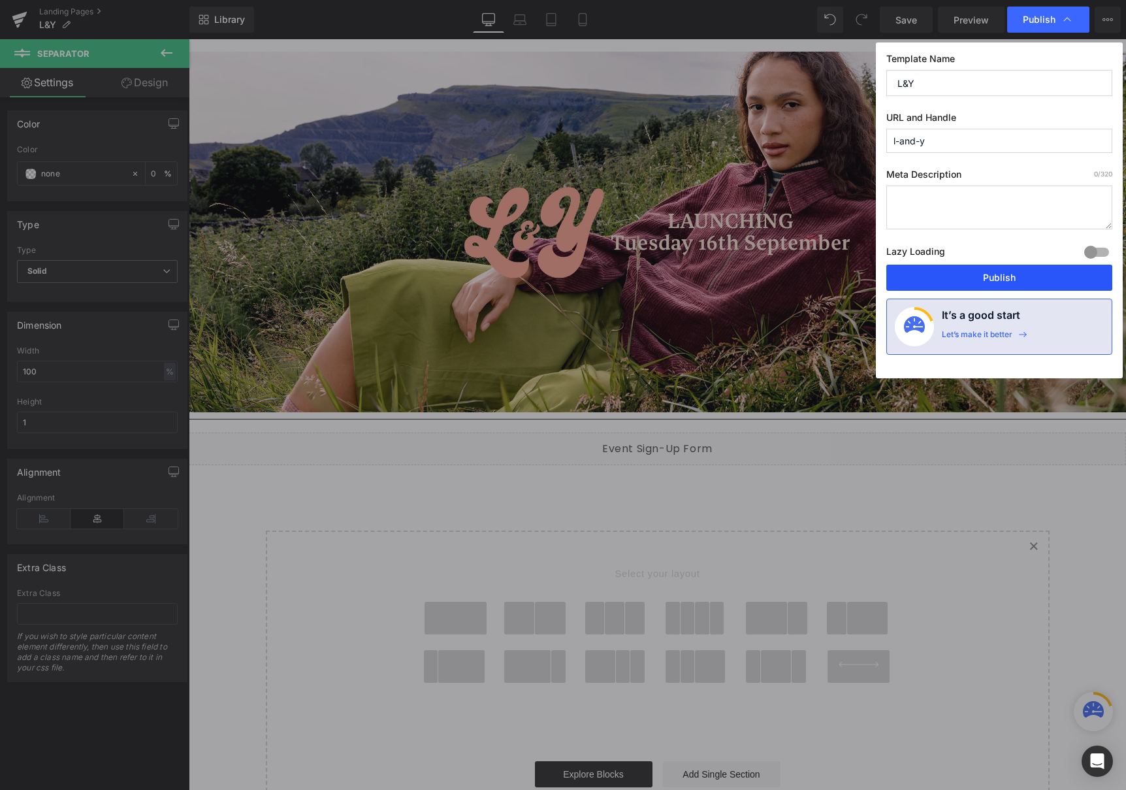
click at [958, 271] on button "Publish" at bounding box center [999, 277] width 226 height 26
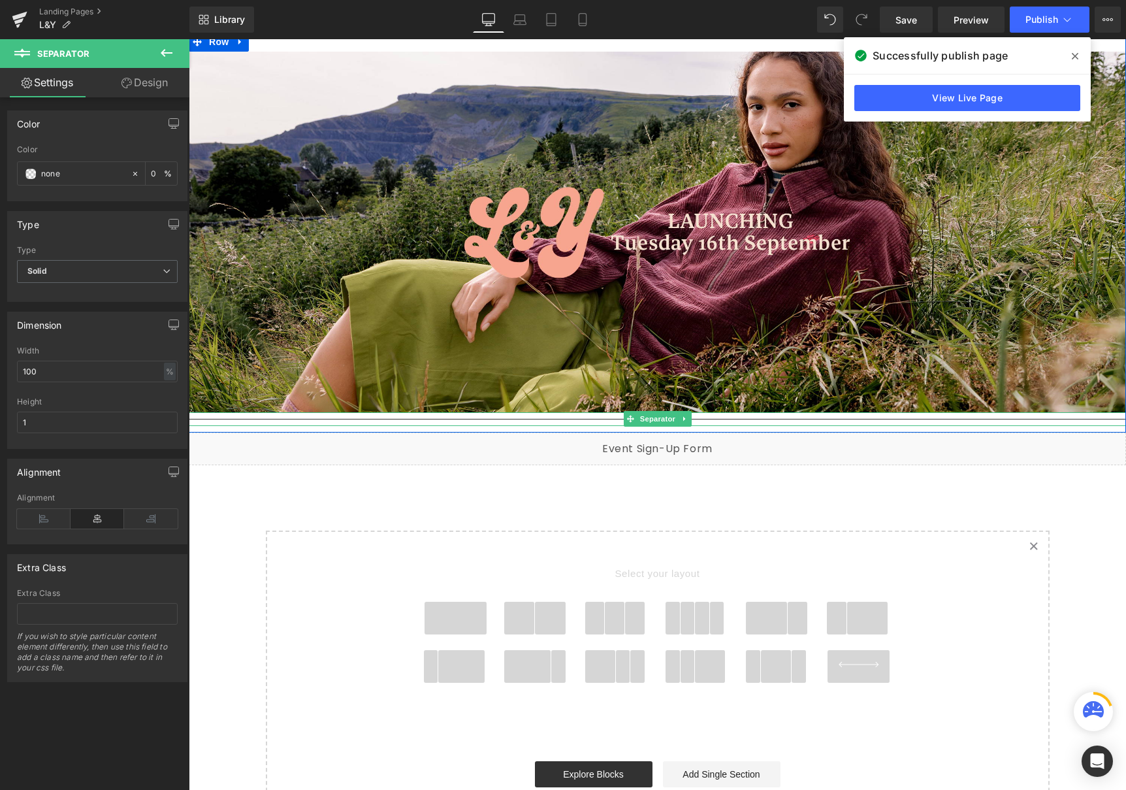
click at [374, 419] on hr at bounding box center [657, 422] width 937 height 7
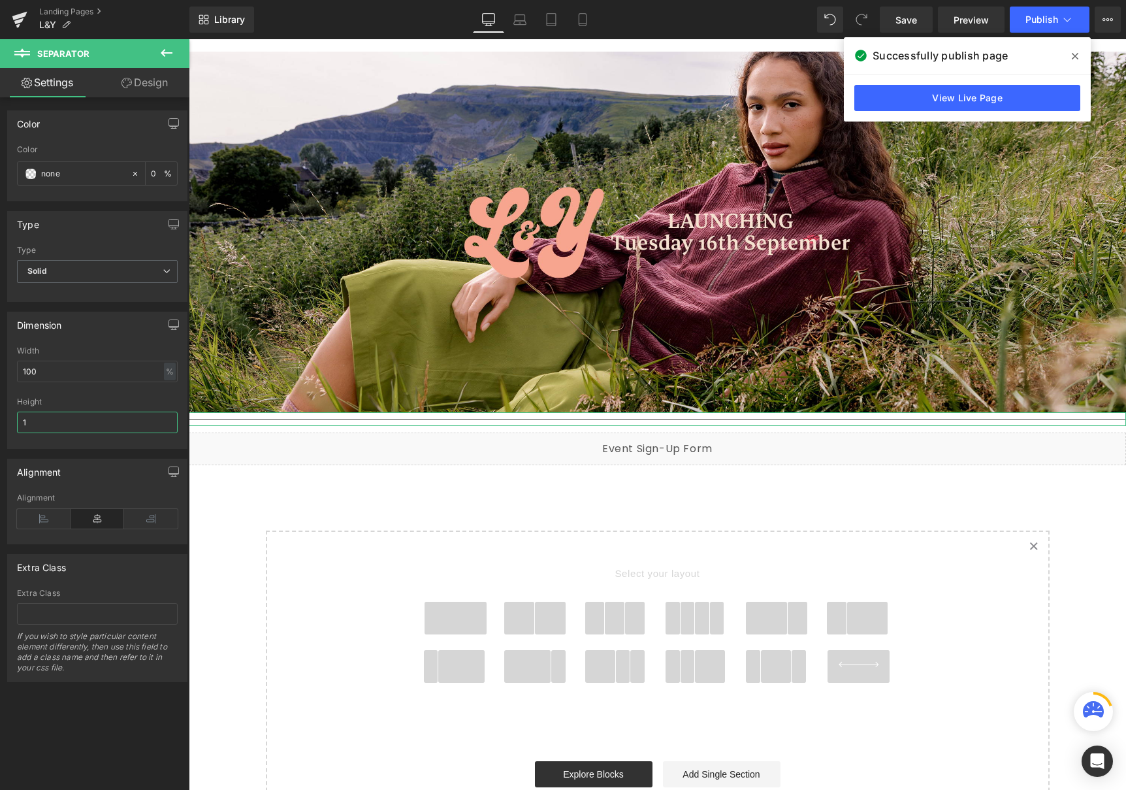
click at [74, 429] on input "1" at bounding box center [97, 422] width 161 height 22
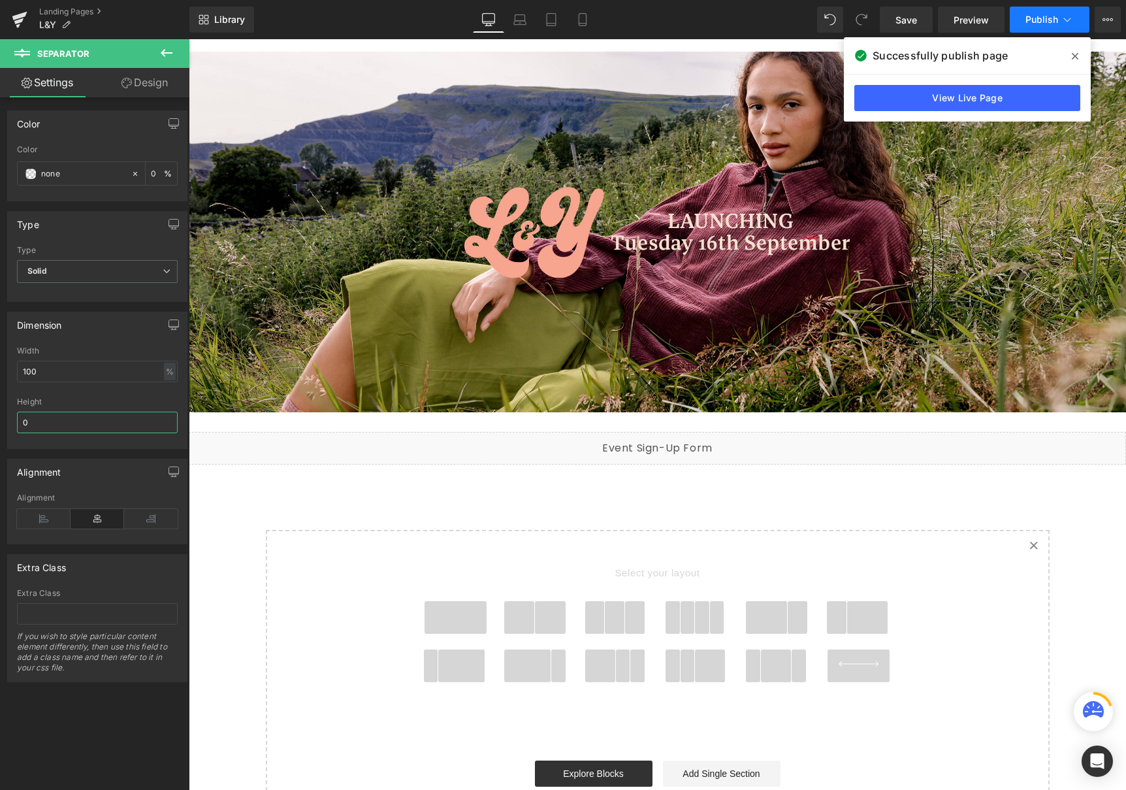
type input "0"
click at [1034, 24] on span "Publish" at bounding box center [1041, 19] width 33 height 10
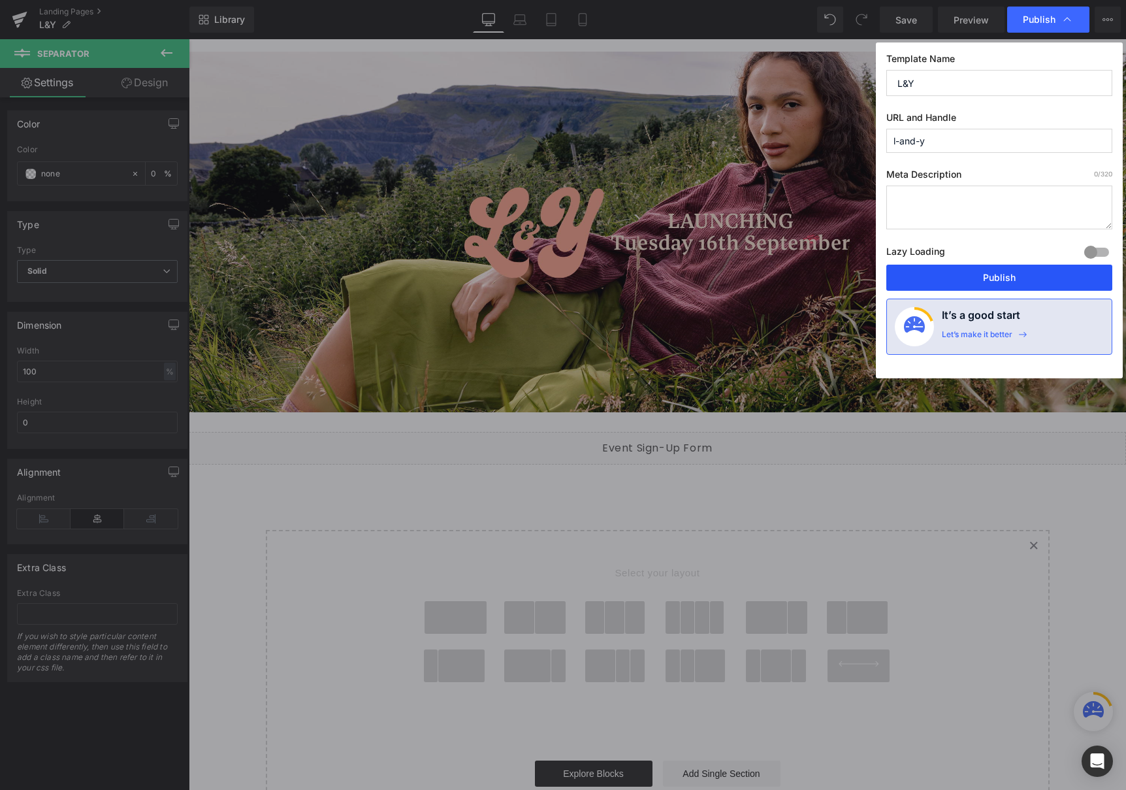
click at [985, 272] on button "Publish" at bounding box center [999, 277] width 226 height 26
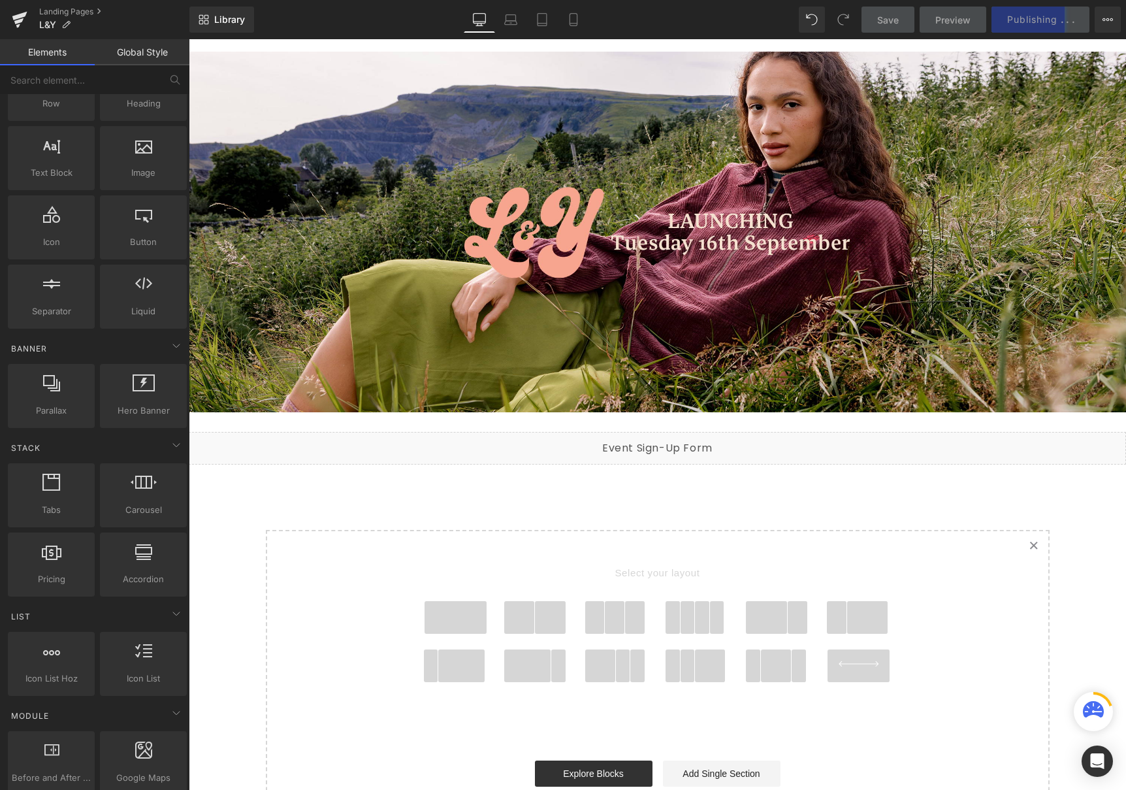
click at [1034, 545] on icon "Created with Sketch." at bounding box center [1033, 545] width 8 height 8
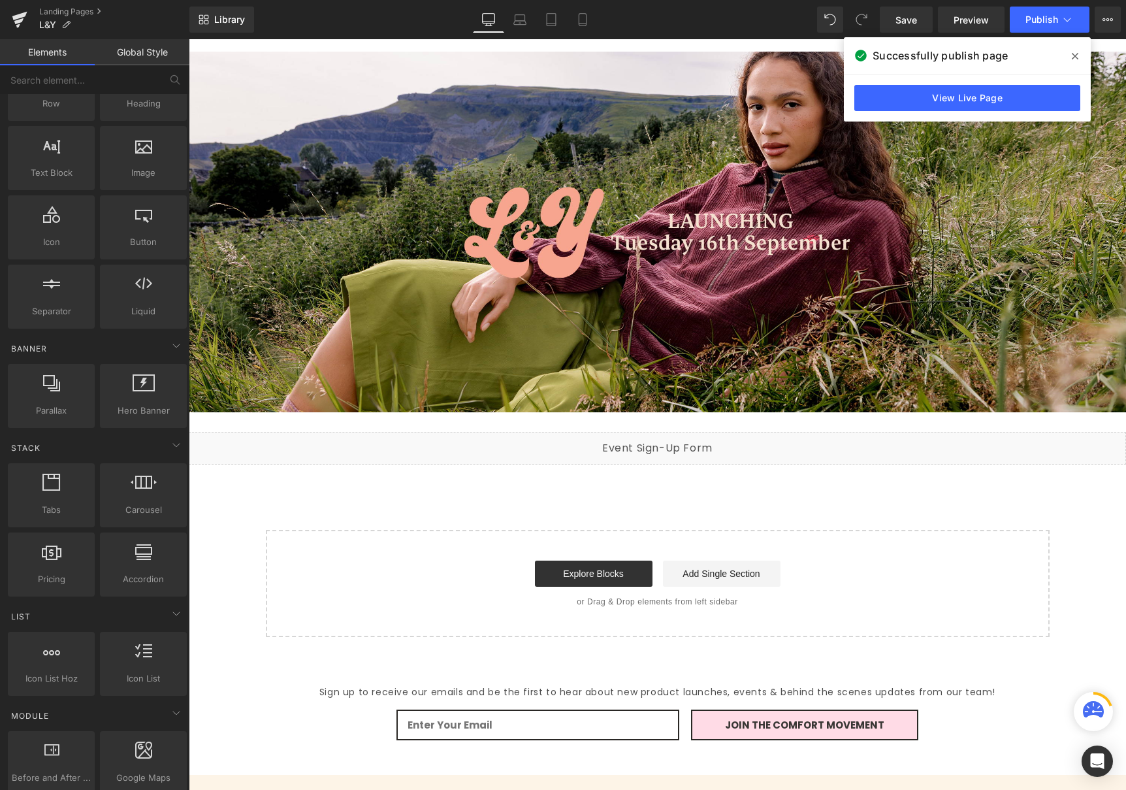
click at [657, 695] on p "Sign up to receive our emails and be the first to hear about new product launch…" at bounding box center [657, 692] width 807 height 16
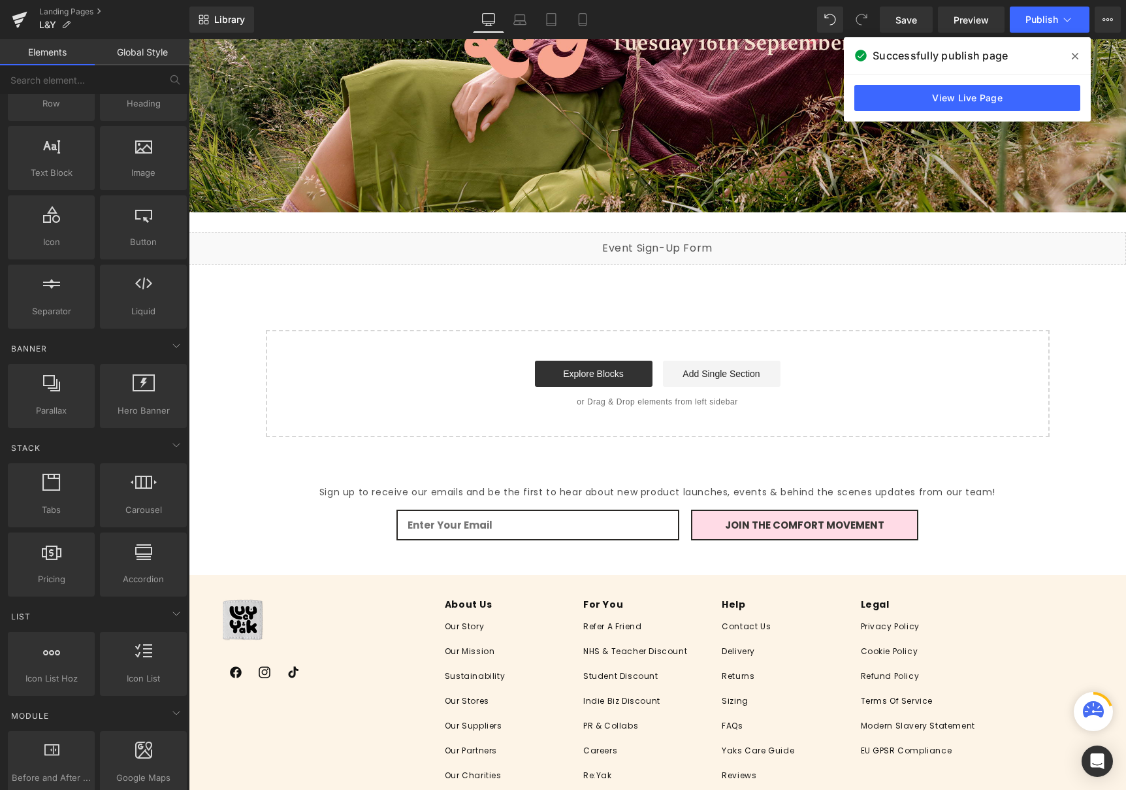
click at [355, 538] on div "Sign up to receive our emails and be the first to hear about new product launch…" at bounding box center [657, 507] width 937 height 102
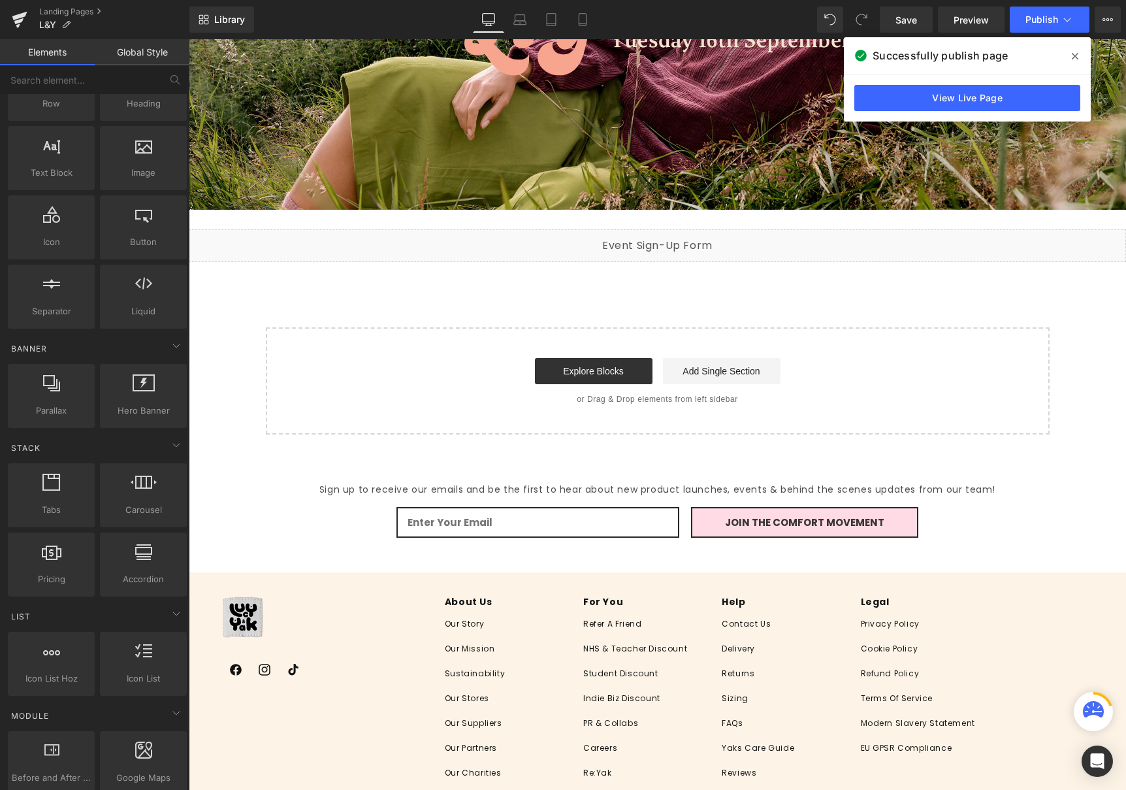
click at [356, 535] on form "Join the comfort movement" at bounding box center [657, 522] width 653 height 31
click at [377, 508] on form "Join the comfort movement" at bounding box center [657, 522] width 653 height 31
click at [349, 498] on div "Sign up to receive our emails and be the first to hear about new product launch…" at bounding box center [657, 505] width 937 height 102
click at [331, 514] on form "Join the comfort movement" at bounding box center [657, 522] width 653 height 31
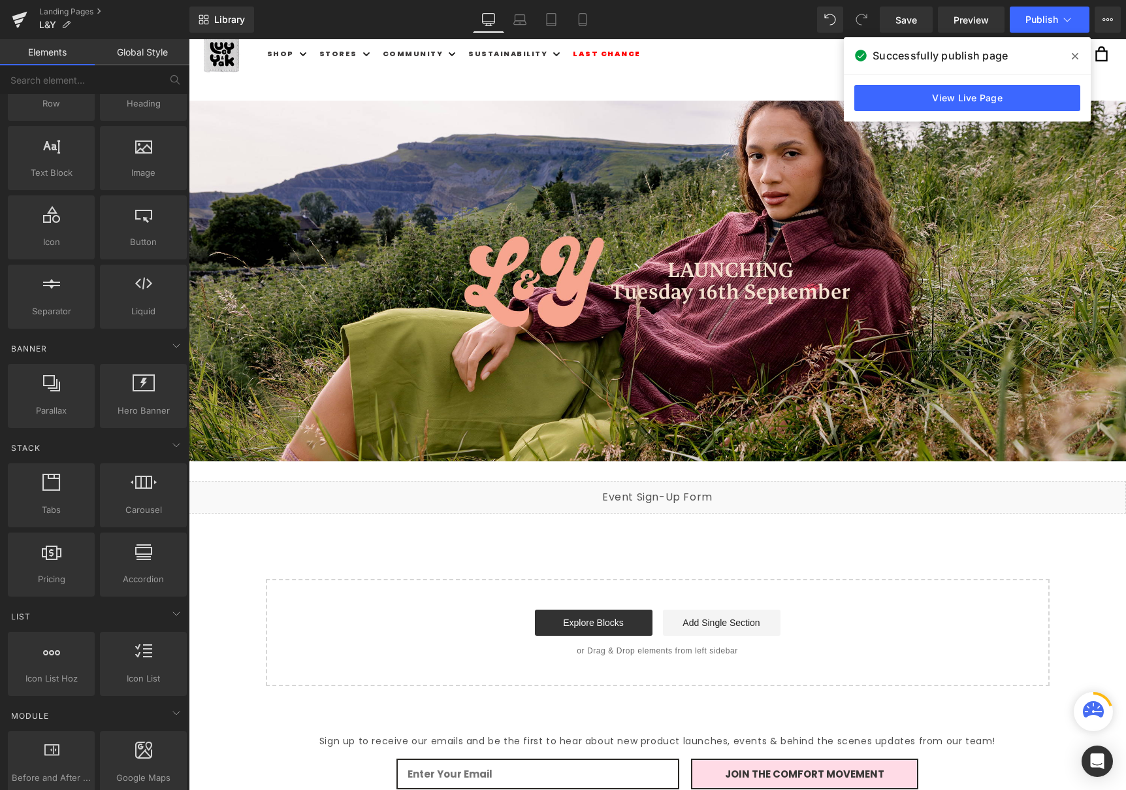
scroll to position [0, 0]
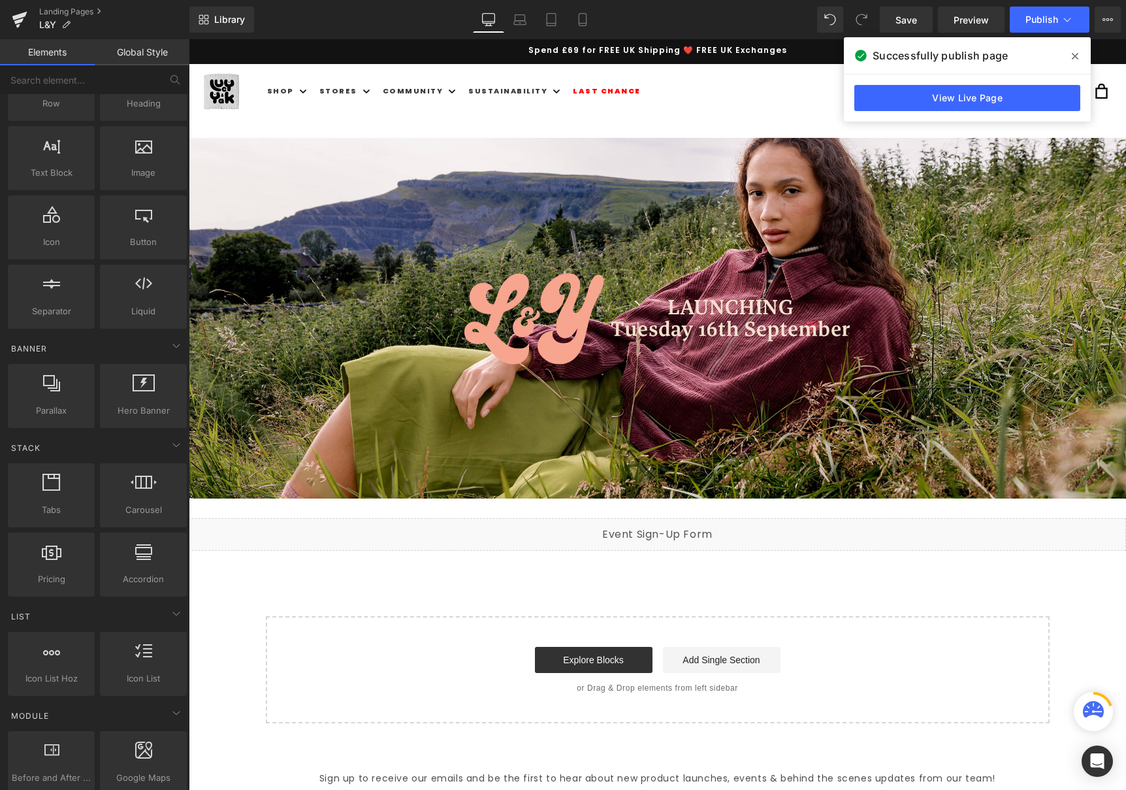
click at [1080, 52] on span at bounding box center [1074, 56] width 21 height 21
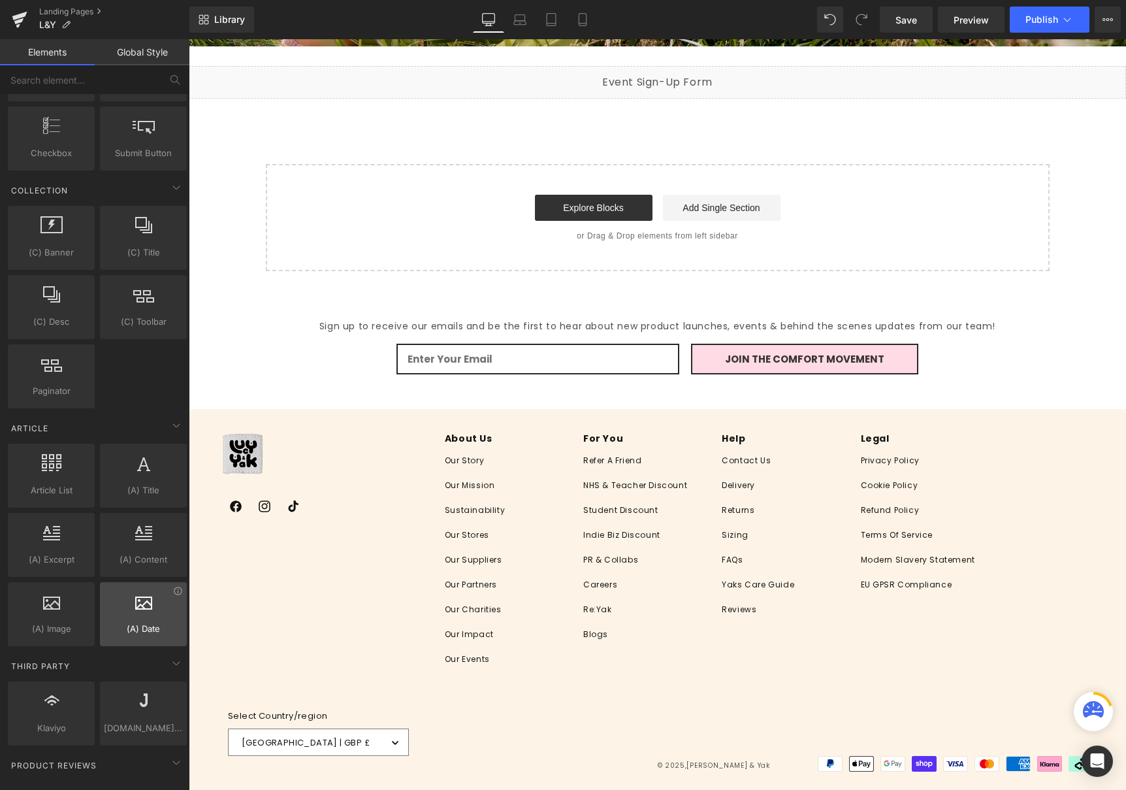
scroll to position [2186, 0]
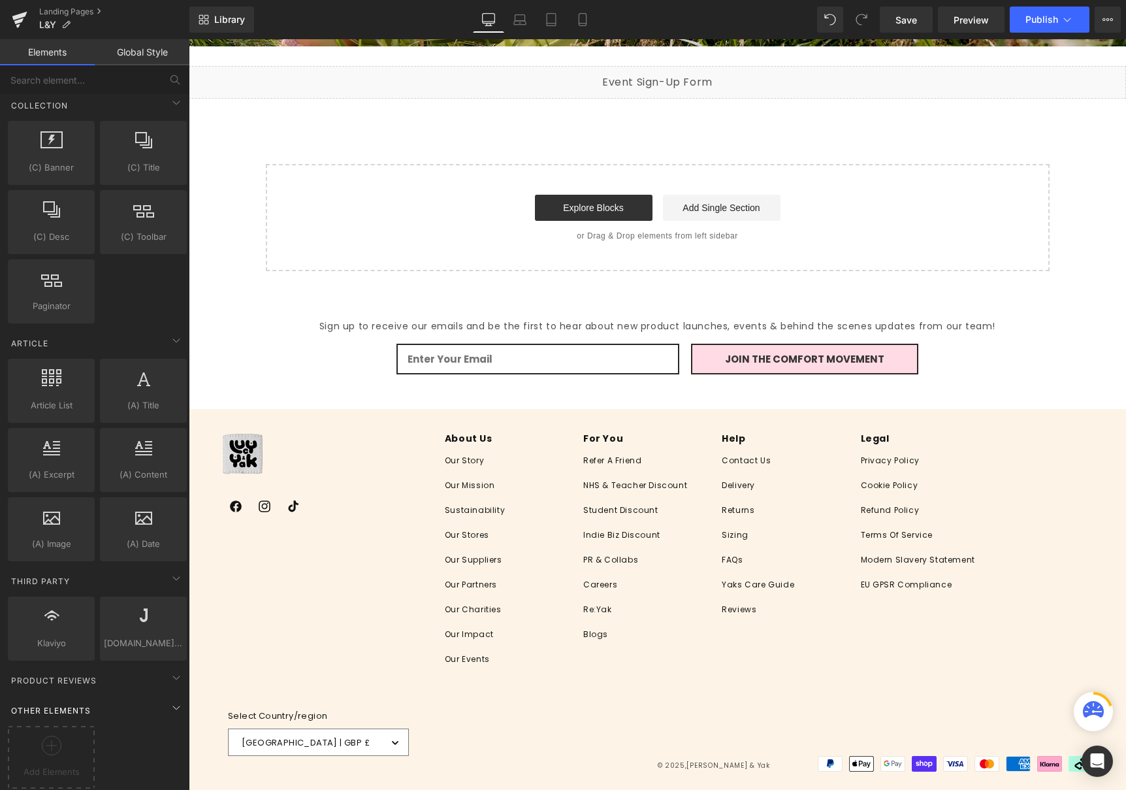
click at [133, 697] on div "Other Elements" at bounding box center [97, 710] width 184 height 26
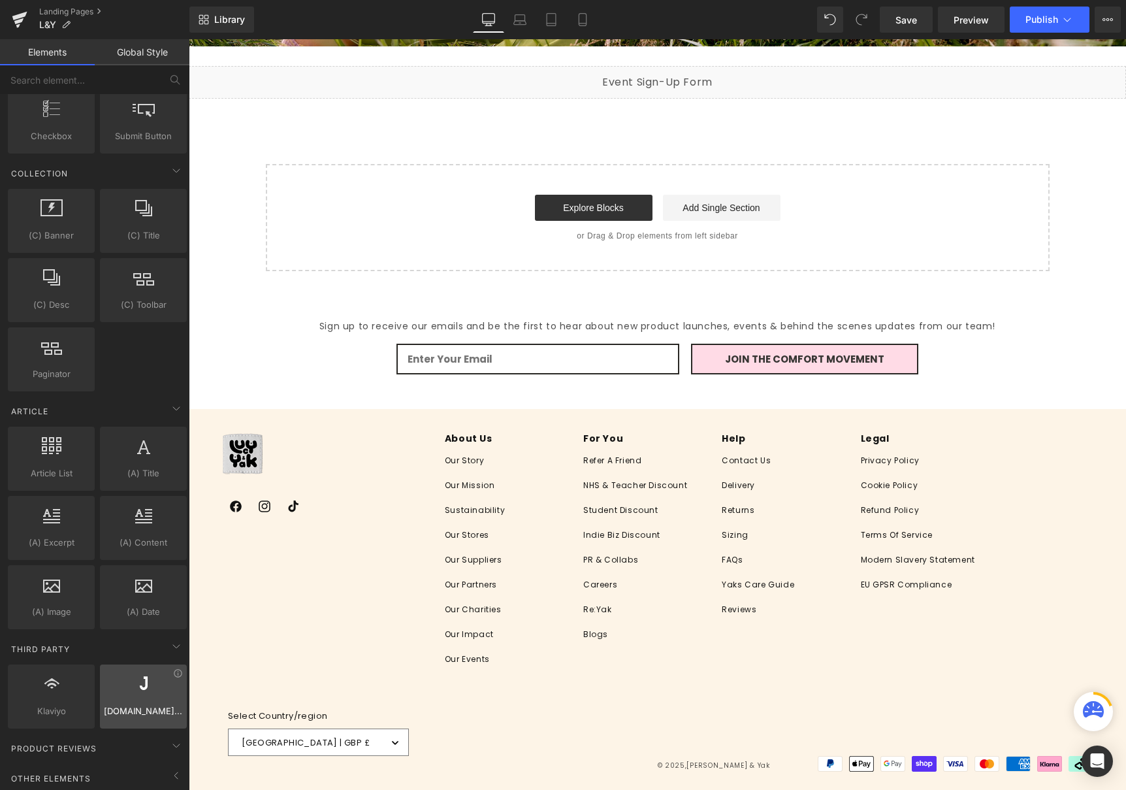
scroll to position [2118, 0]
drag, startPoint x: 364, startPoint y: 312, endPoint x: 388, endPoint y: 304, distance: 25.2
click at [366, 311] on div "Sign up to receive our emails and be the first to hear about new product launch…" at bounding box center [657, 342] width 937 height 102
click at [387, 319] on p "Sign up to receive our emails and be the first to hear about new product launch…" at bounding box center [657, 326] width 807 height 16
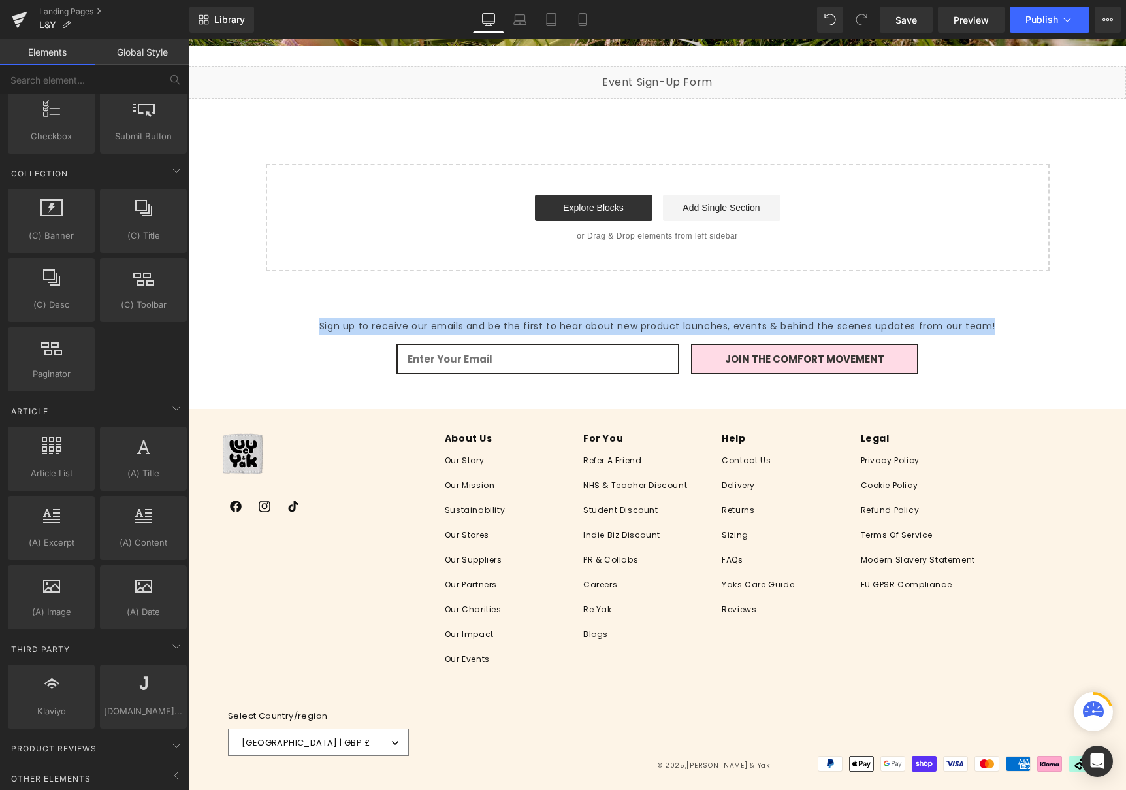
click at [387, 319] on p "Sign up to receive our emails and be the first to hear about new product launch…" at bounding box center [657, 326] width 807 height 16
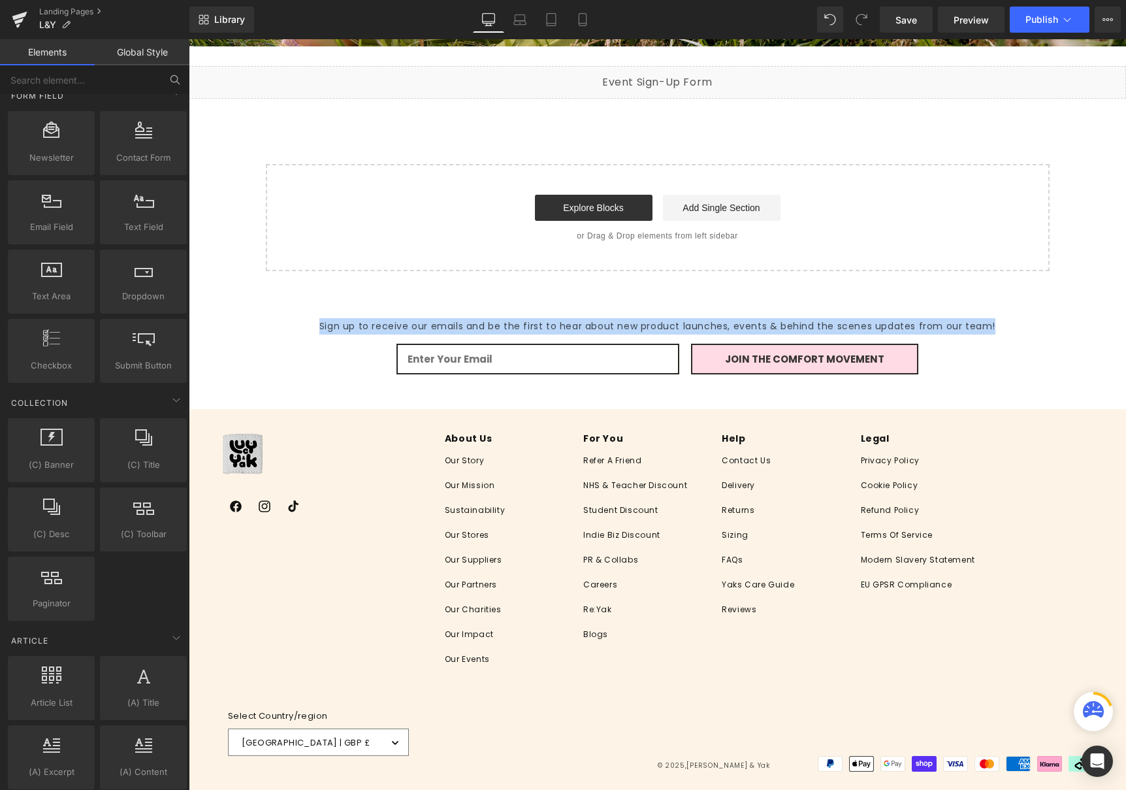
scroll to position [1876, 0]
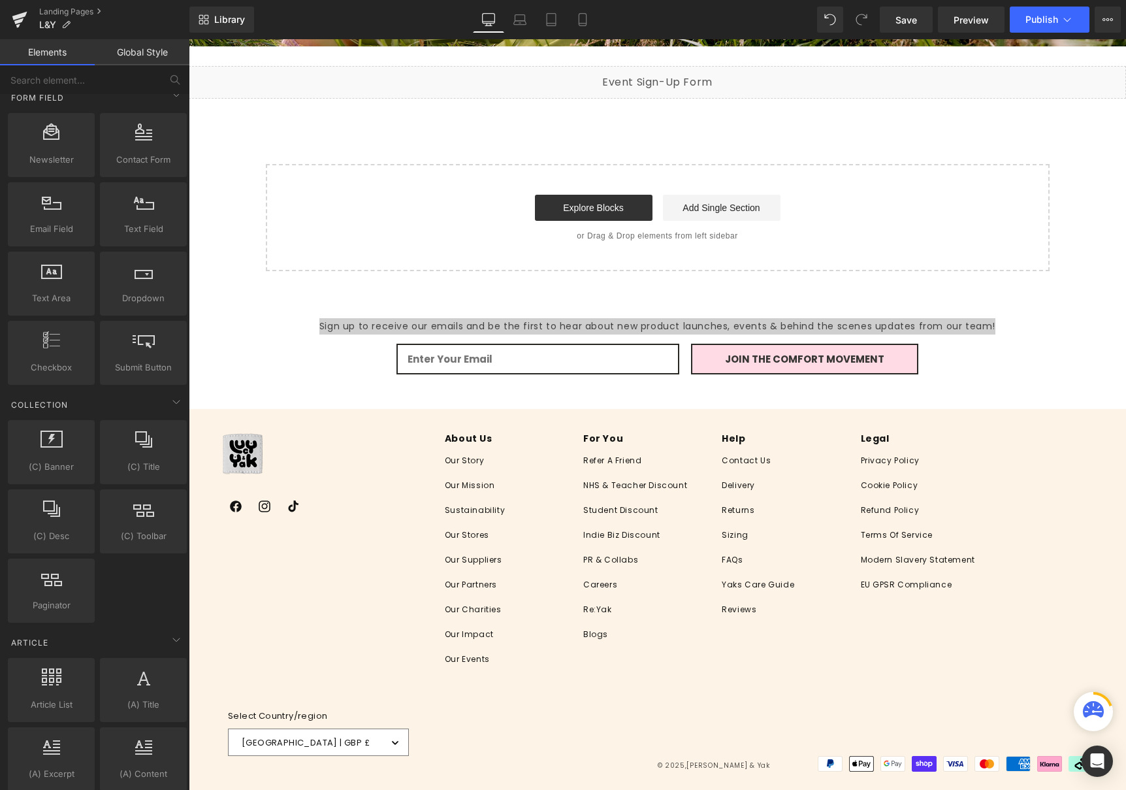
click at [156, 59] on link "Global Style" at bounding box center [142, 52] width 95 height 26
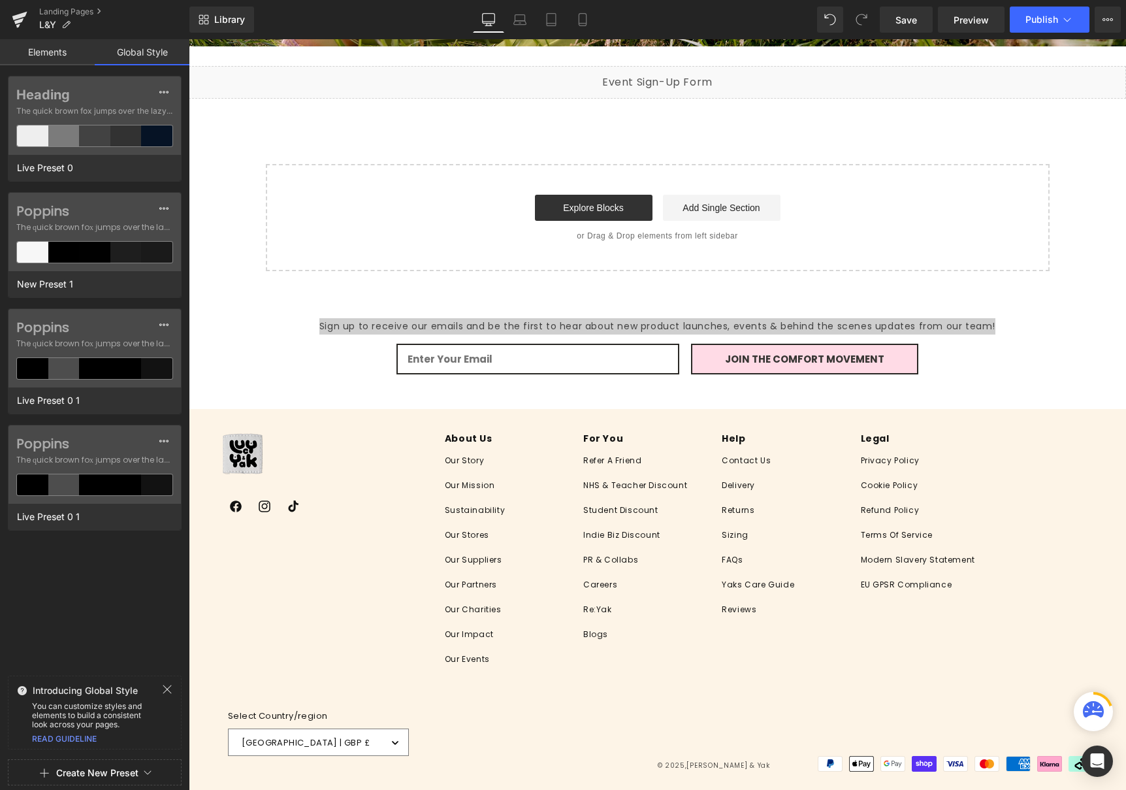
click at [56, 57] on link "Elements" at bounding box center [47, 52] width 95 height 26
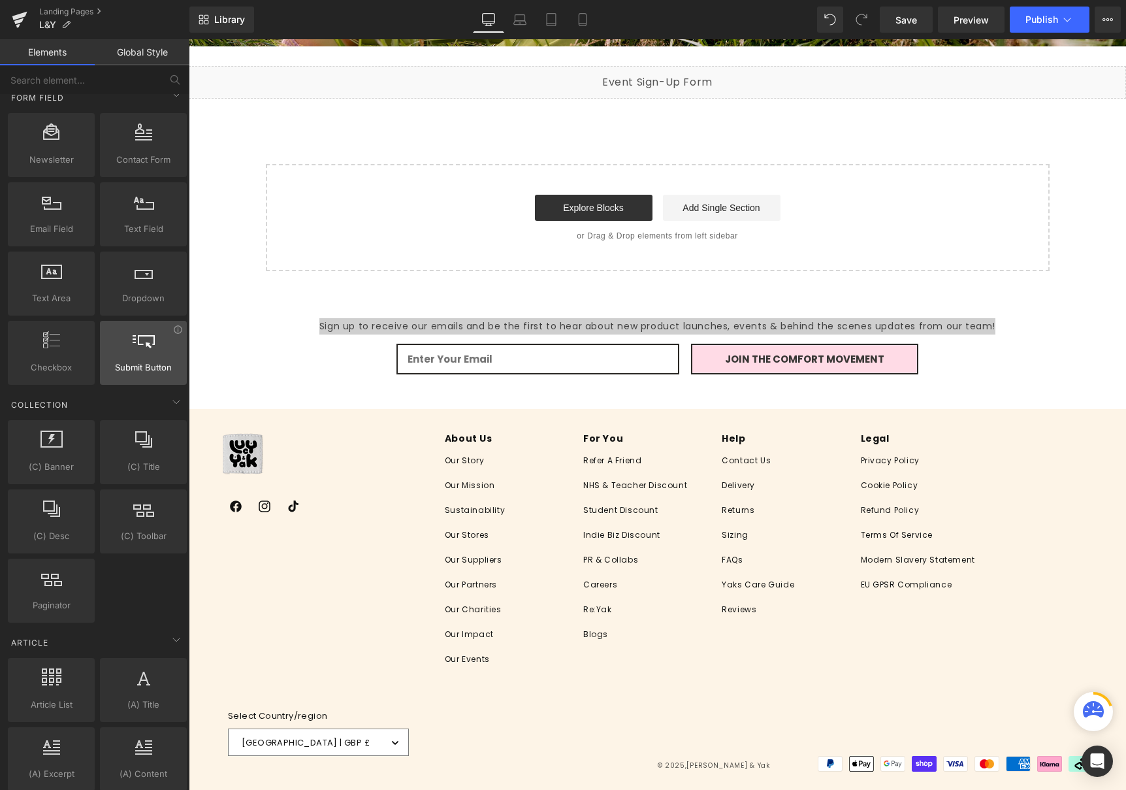
scroll to position [2118, 0]
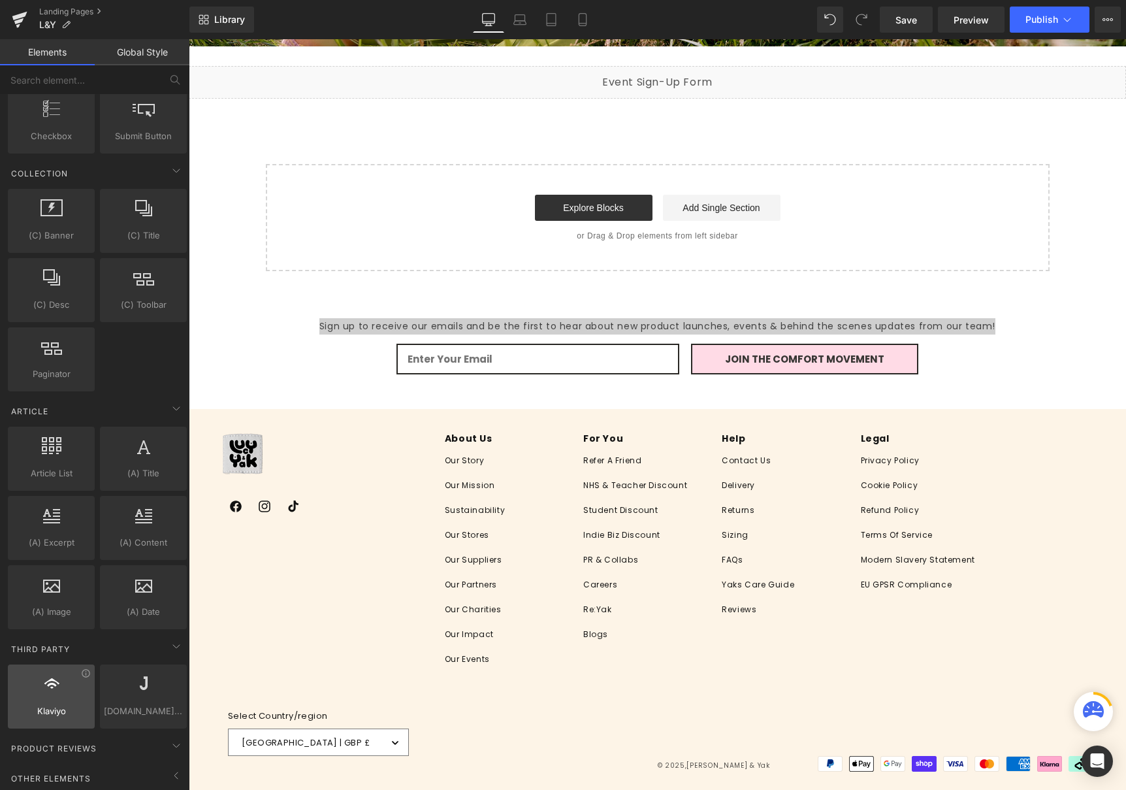
click at [54, 704] on span "Klaviyo" at bounding box center [51, 711] width 79 height 14
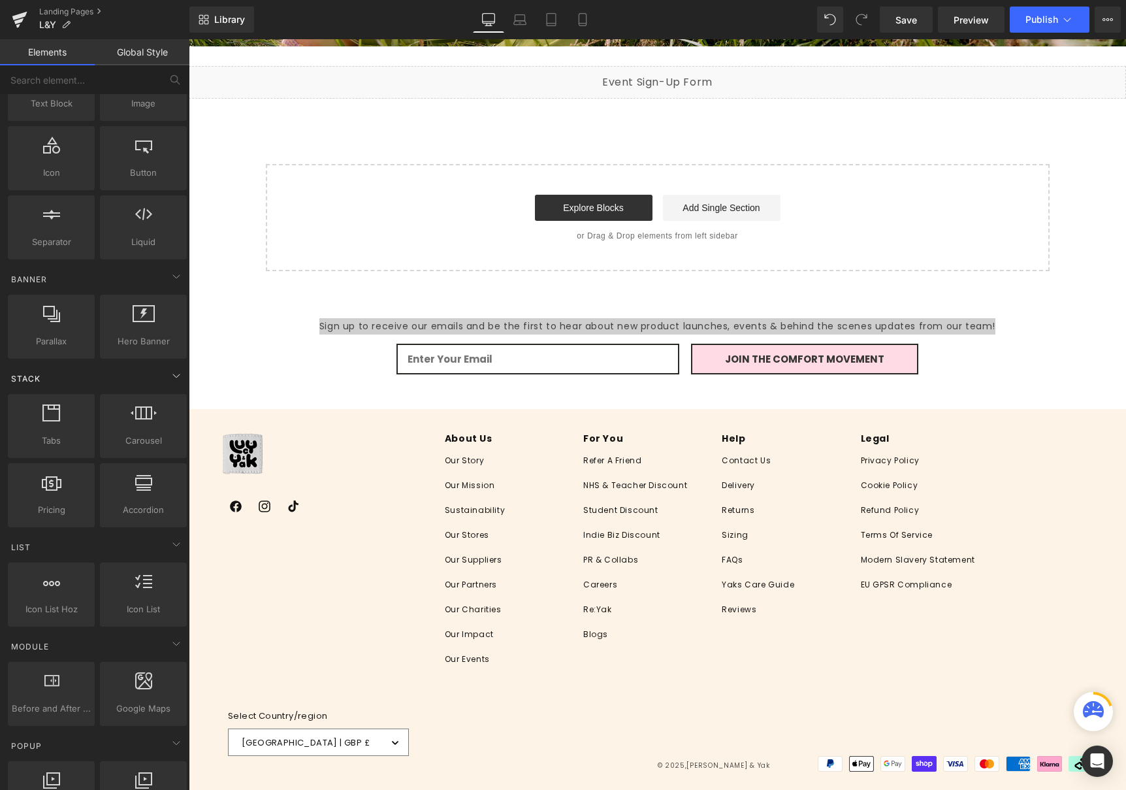
scroll to position [0, 0]
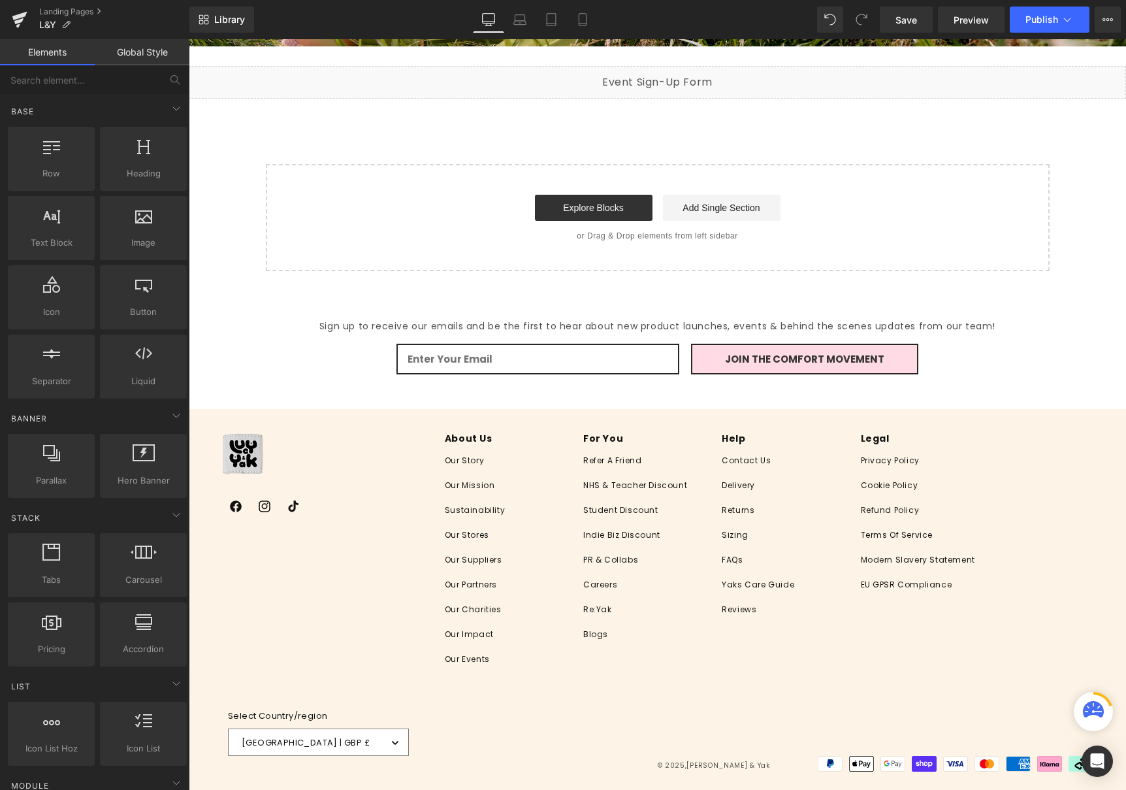
click at [319, 357] on div "Sign up to receive our emails and be the first to hear about new product launch…" at bounding box center [657, 342] width 937 height 102
